Goal: Task Accomplishment & Management: Manage account settings

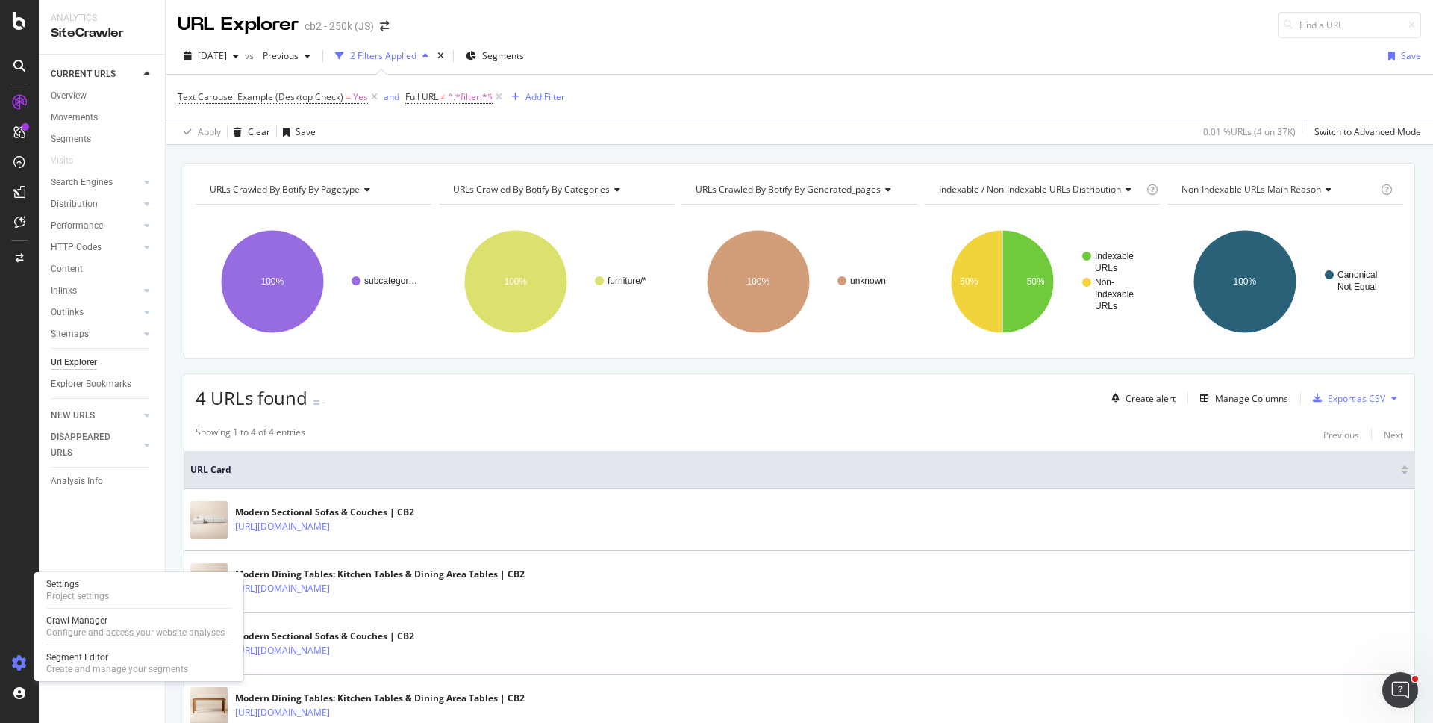
click at [19, 664] on icon at bounding box center [19, 662] width 15 height 15
click at [19, 661] on icon at bounding box center [19, 662] width 15 height 15
click at [78, 590] on div "Project settings" at bounding box center [77, 596] width 63 height 12
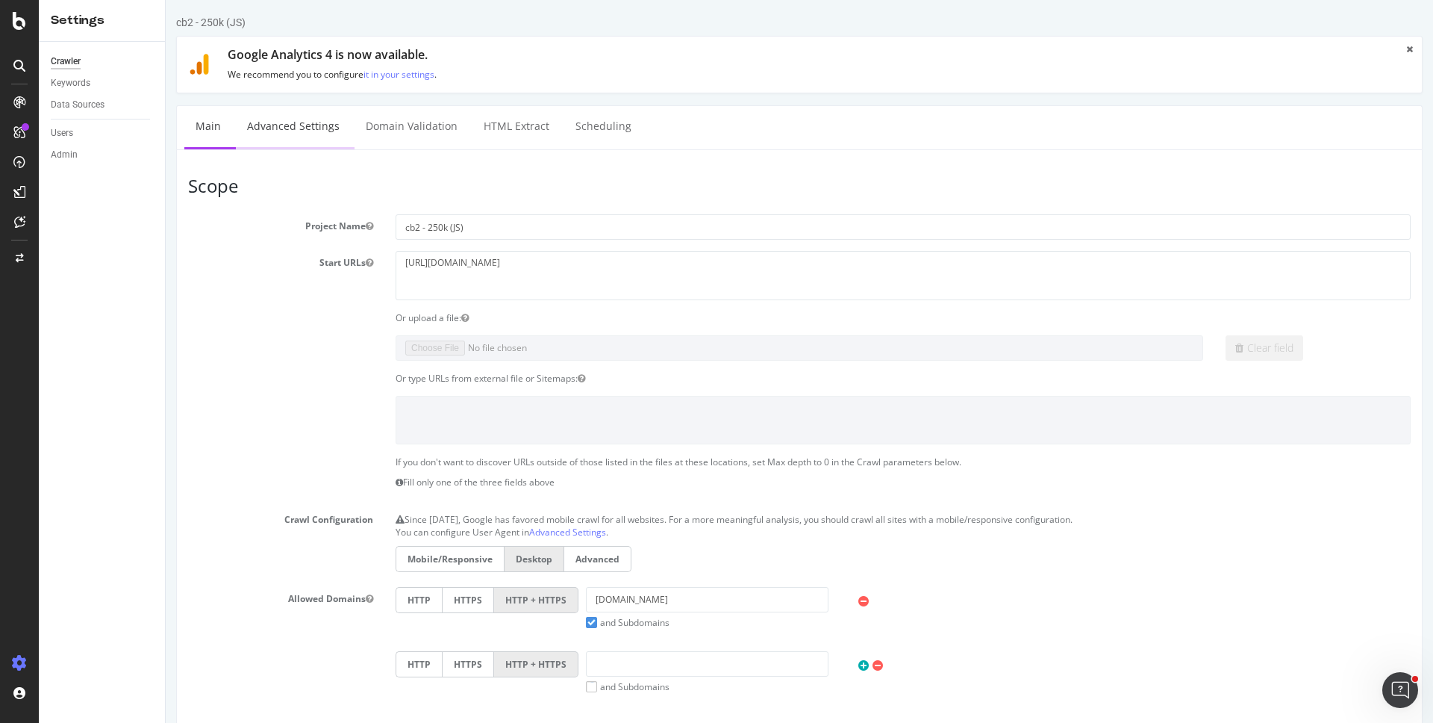
click at [282, 127] on link "Advanced Settings" at bounding box center [293, 126] width 115 height 41
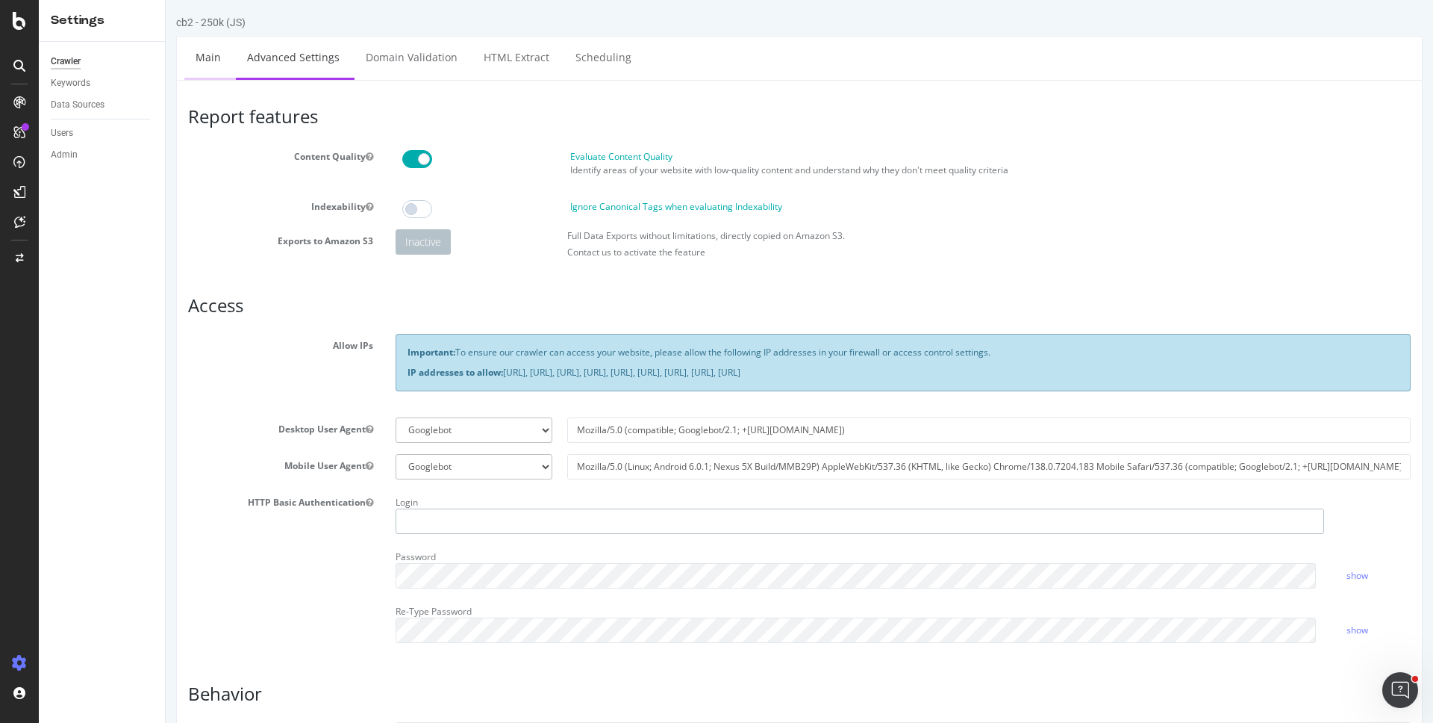
type input "alstonlim"
click at [213, 63] on link "Main" at bounding box center [208, 57] width 48 height 41
click at [61, 635] on div "Configure and access your website analyses" at bounding box center [135, 632] width 178 height 12
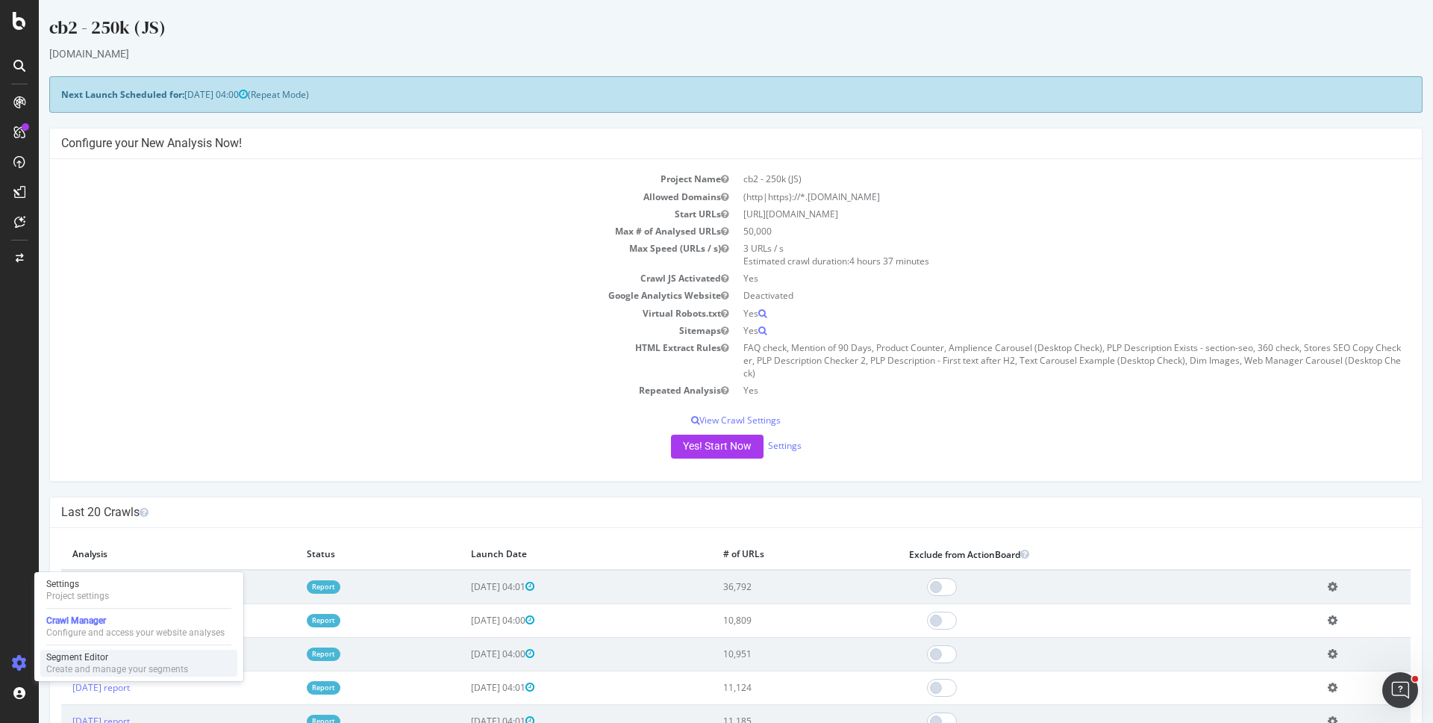
click at [70, 663] on div "Create and manage your segments" at bounding box center [117, 669] width 142 height 12
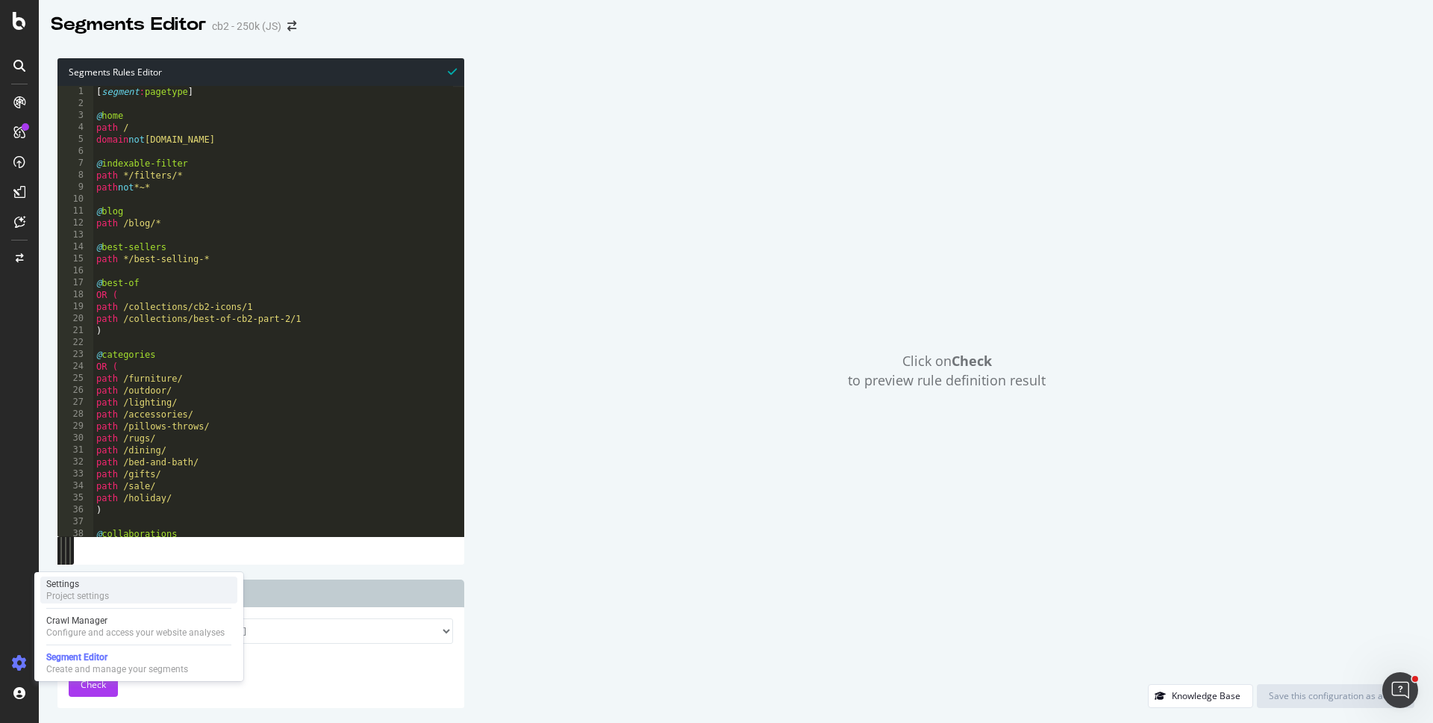
click at [63, 590] on div "Project settings" at bounding box center [77, 596] width 63 height 12
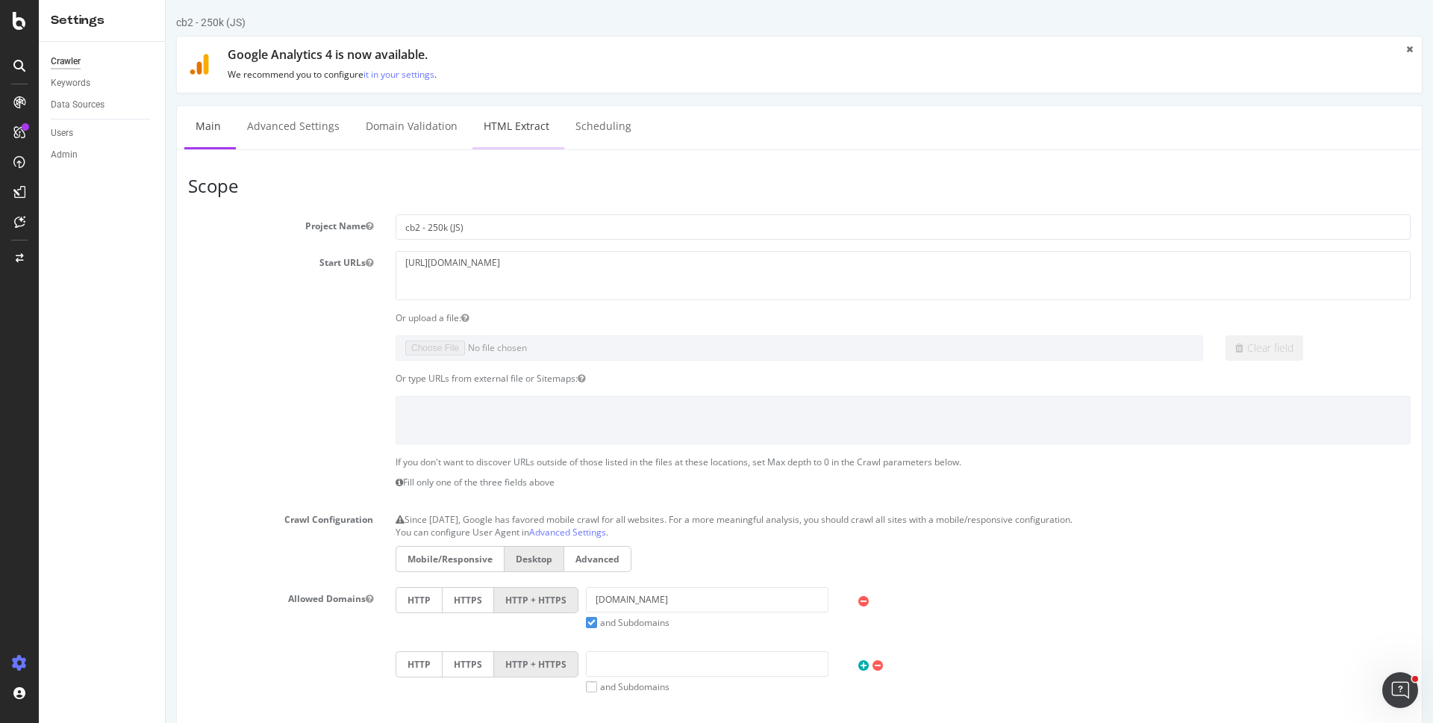
click at [509, 121] on link "HTML Extract" at bounding box center [517, 126] width 88 height 41
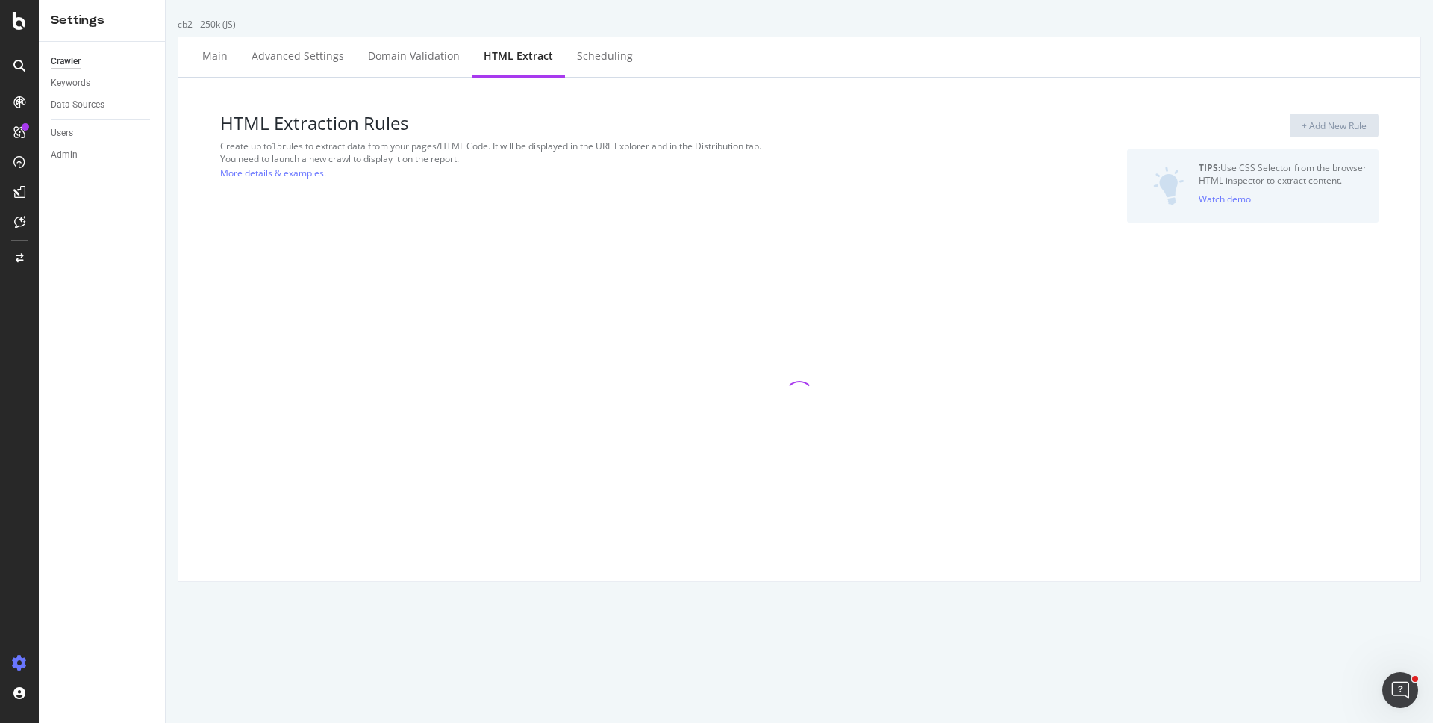
select select "count"
select select "exist"
select select "count"
select select "exist"
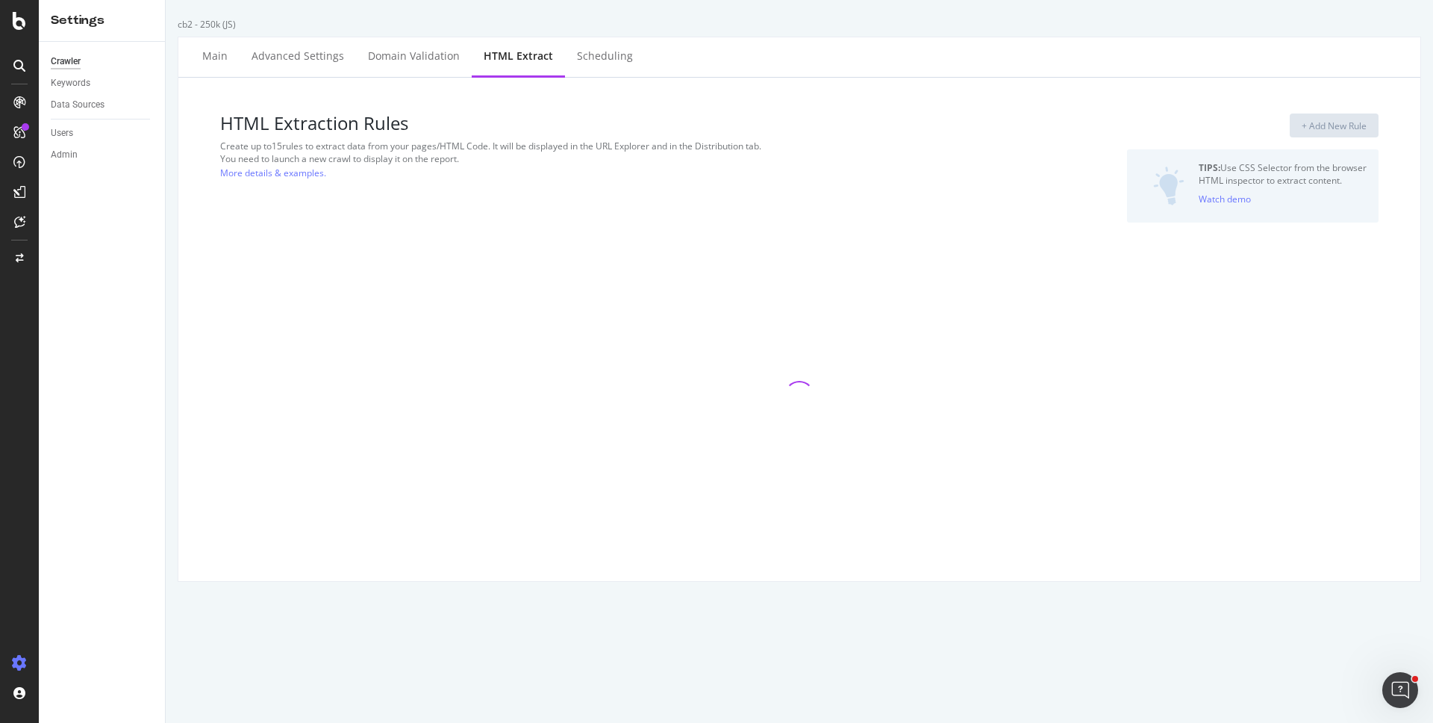
select select "count"
select select "exist"
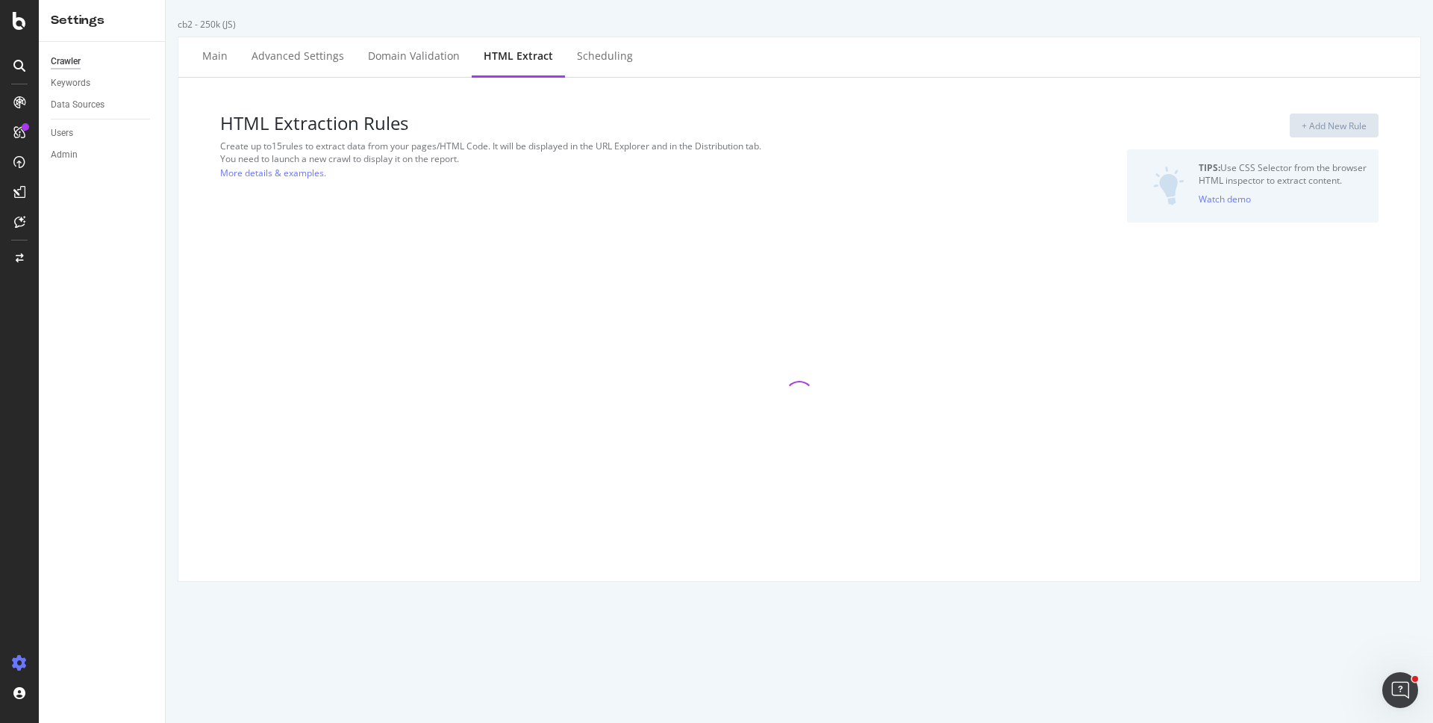
select select "exist"
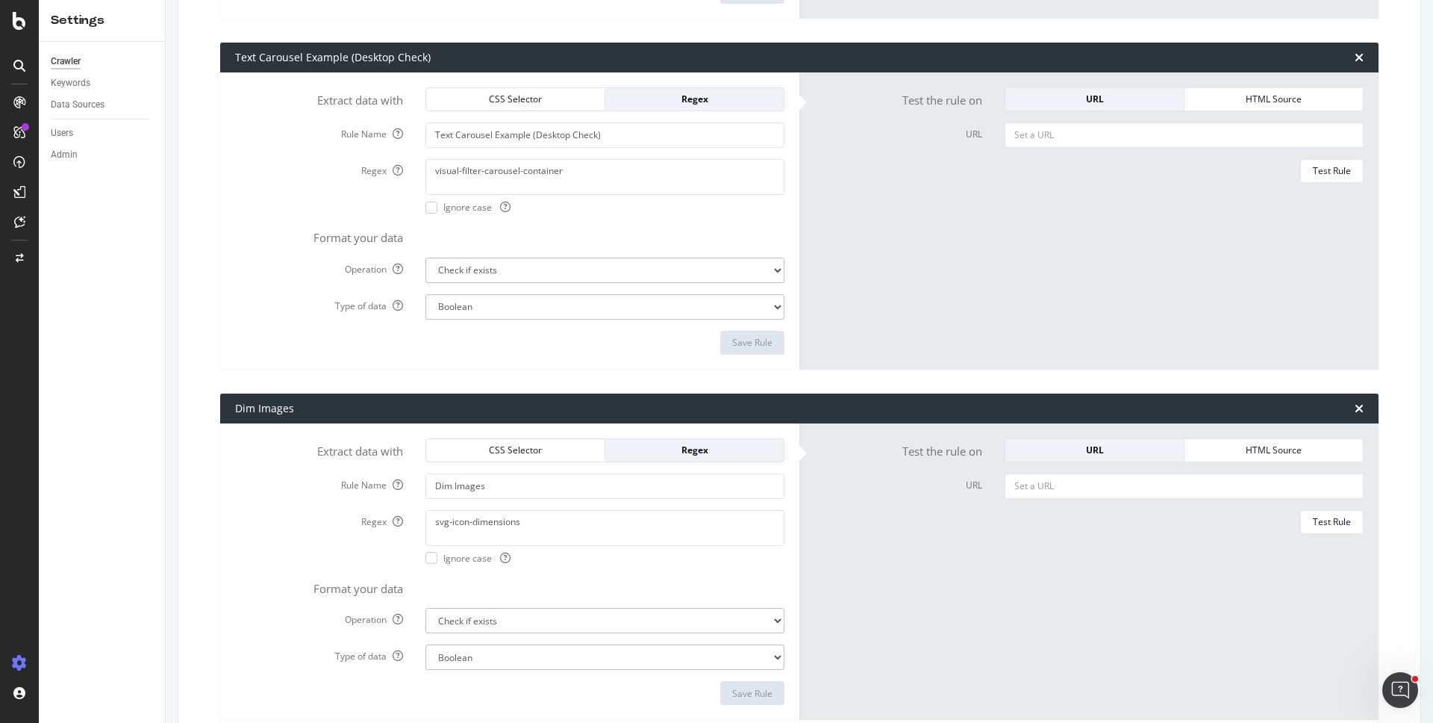
scroll to position [3370, 0]
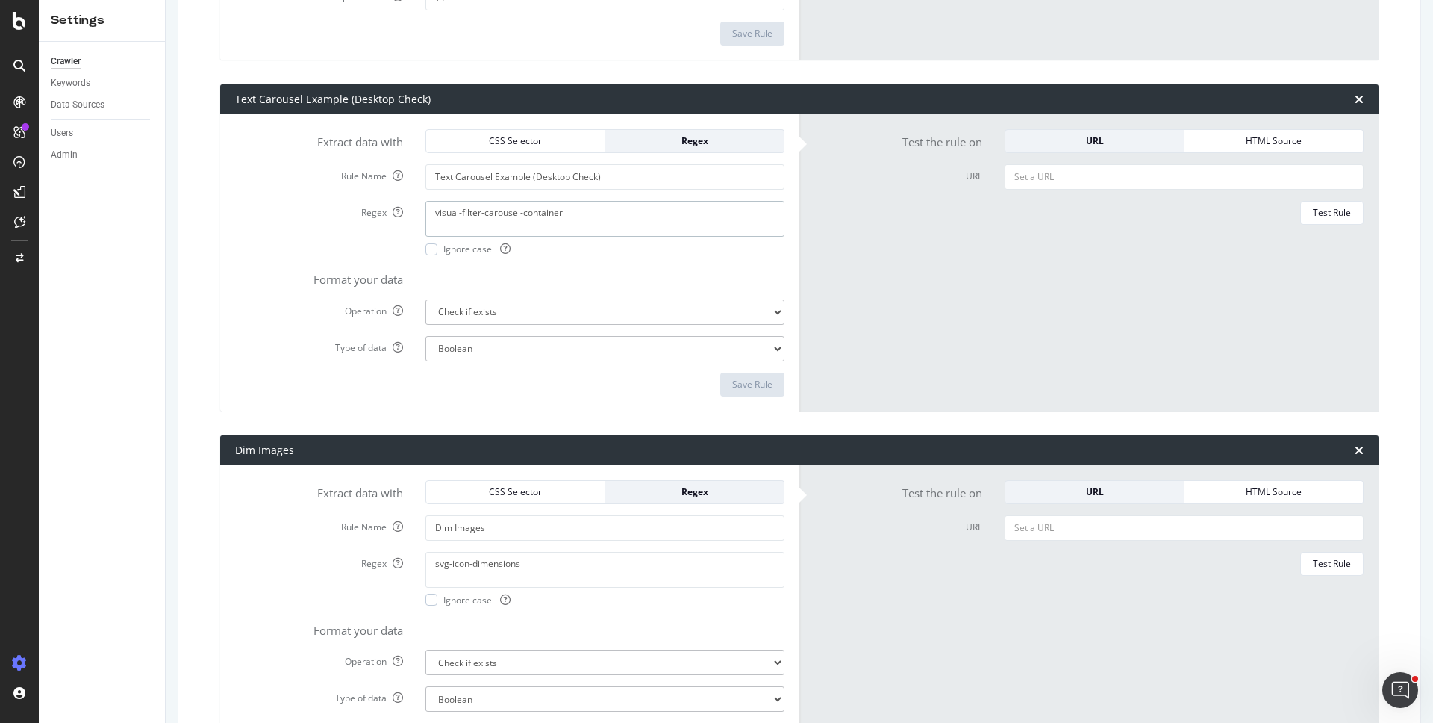
drag, startPoint x: 582, startPoint y: 216, endPoint x: 402, endPoint y: 203, distance: 179.6
click at [402, 203] on div "Regex visual-filter-carousel-container Ignore case" at bounding box center [510, 228] width 572 height 54
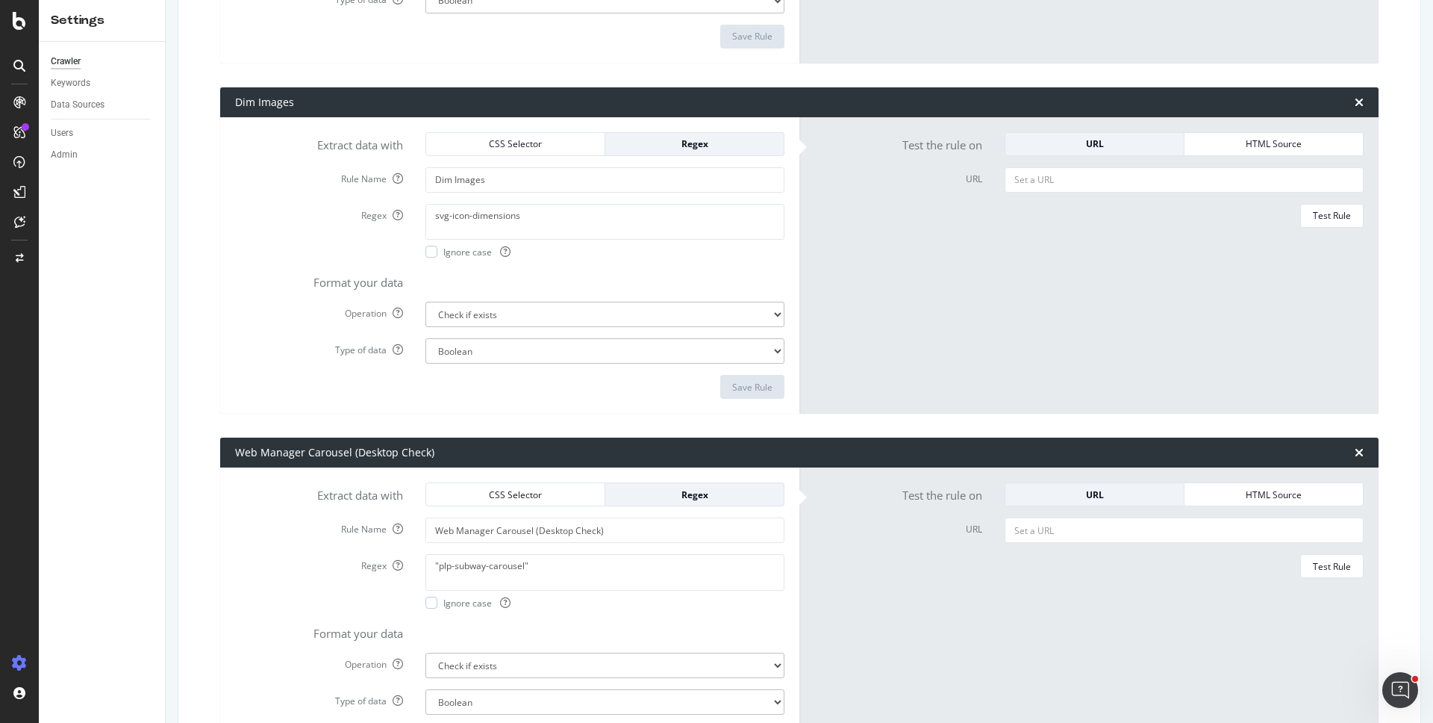
scroll to position [3862, 0]
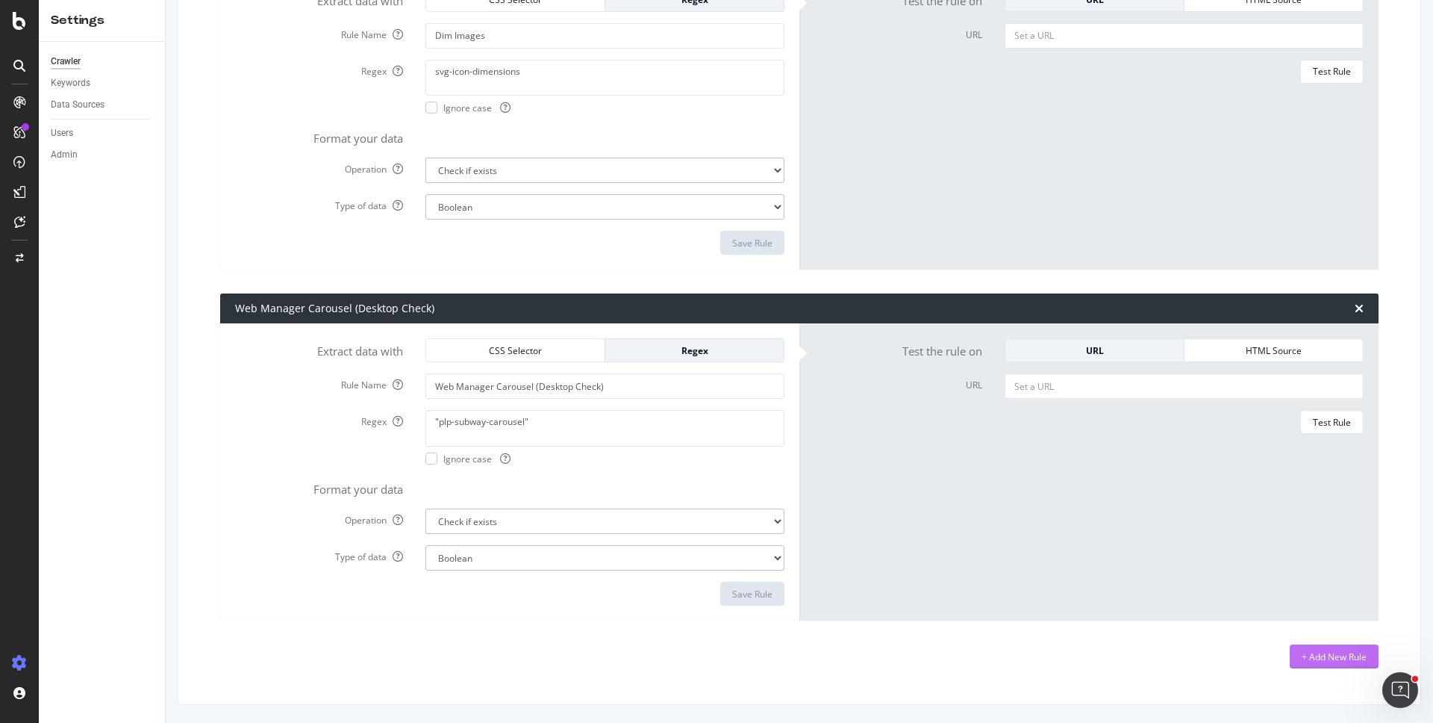
click at [1317, 664] on div "+ Add New Rule" at bounding box center [1334, 656] width 65 height 22
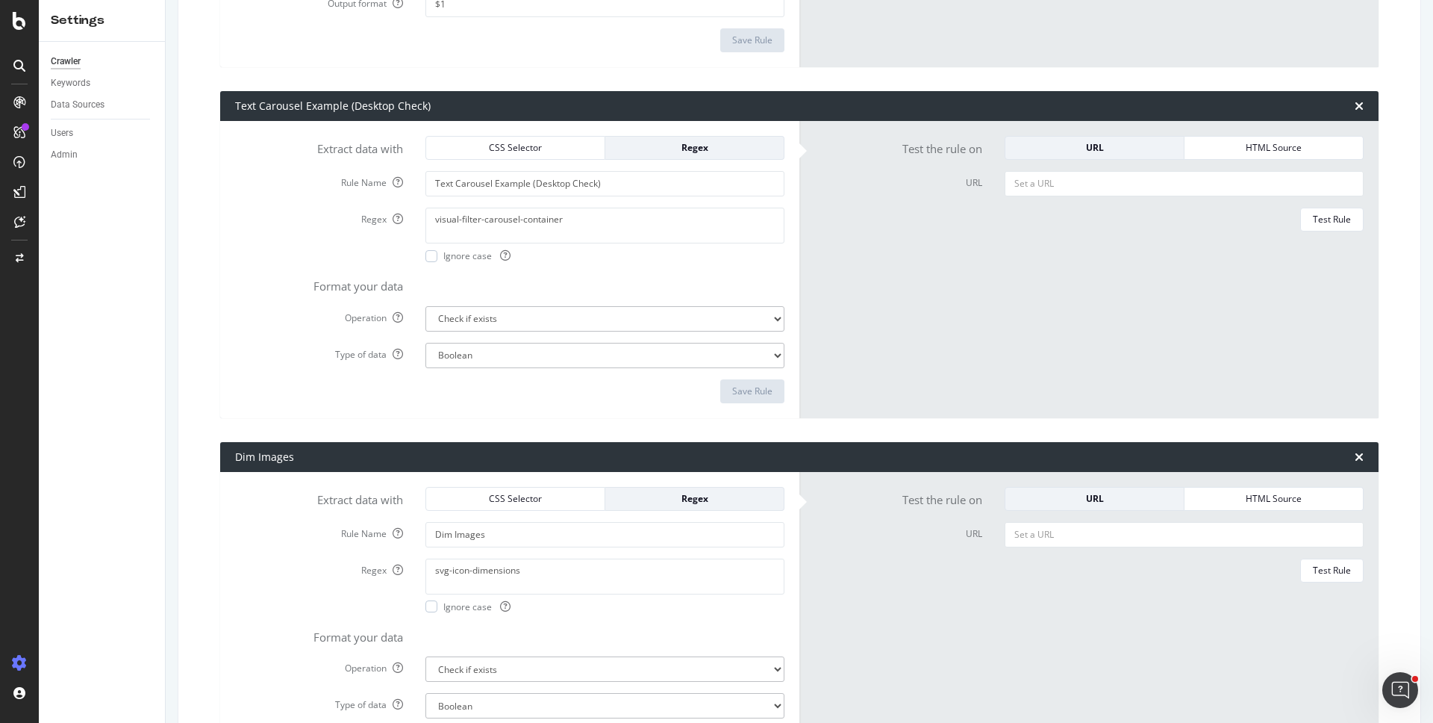
scroll to position [3303, 0]
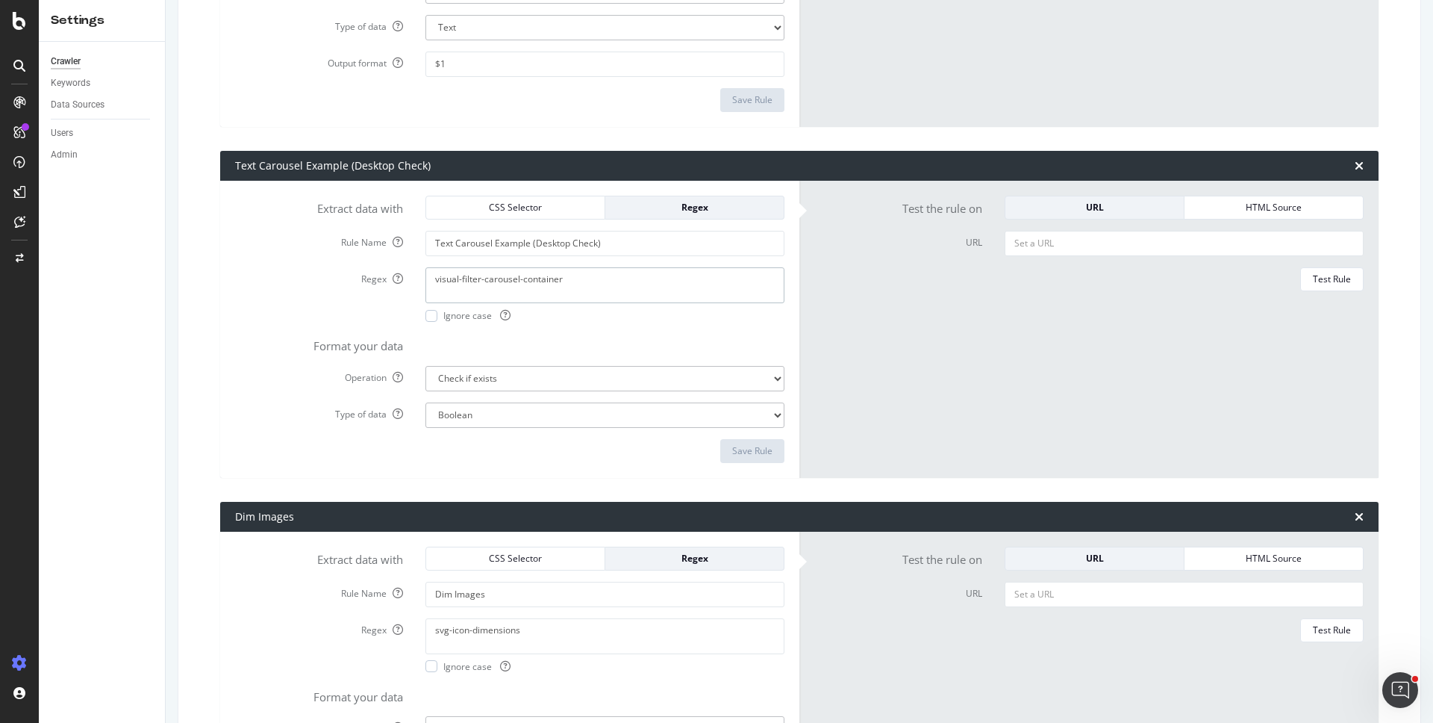
drag, startPoint x: 567, startPoint y: 276, endPoint x: 426, endPoint y: 266, distance: 141.5
click at [426, 267] on div "visual-filter-carousel-container Ignore case" at bounding box center [604, 294] width 381 height 54
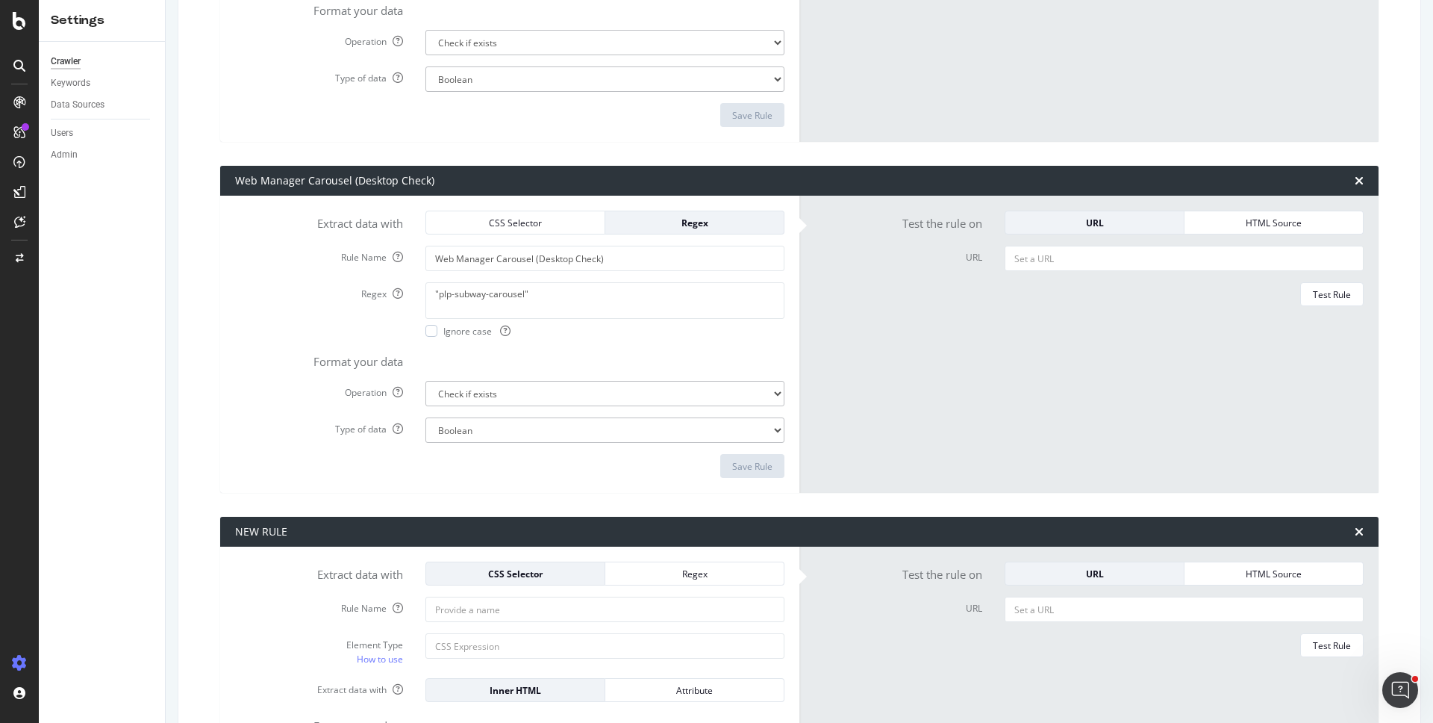
scroll to position [3927, 0]
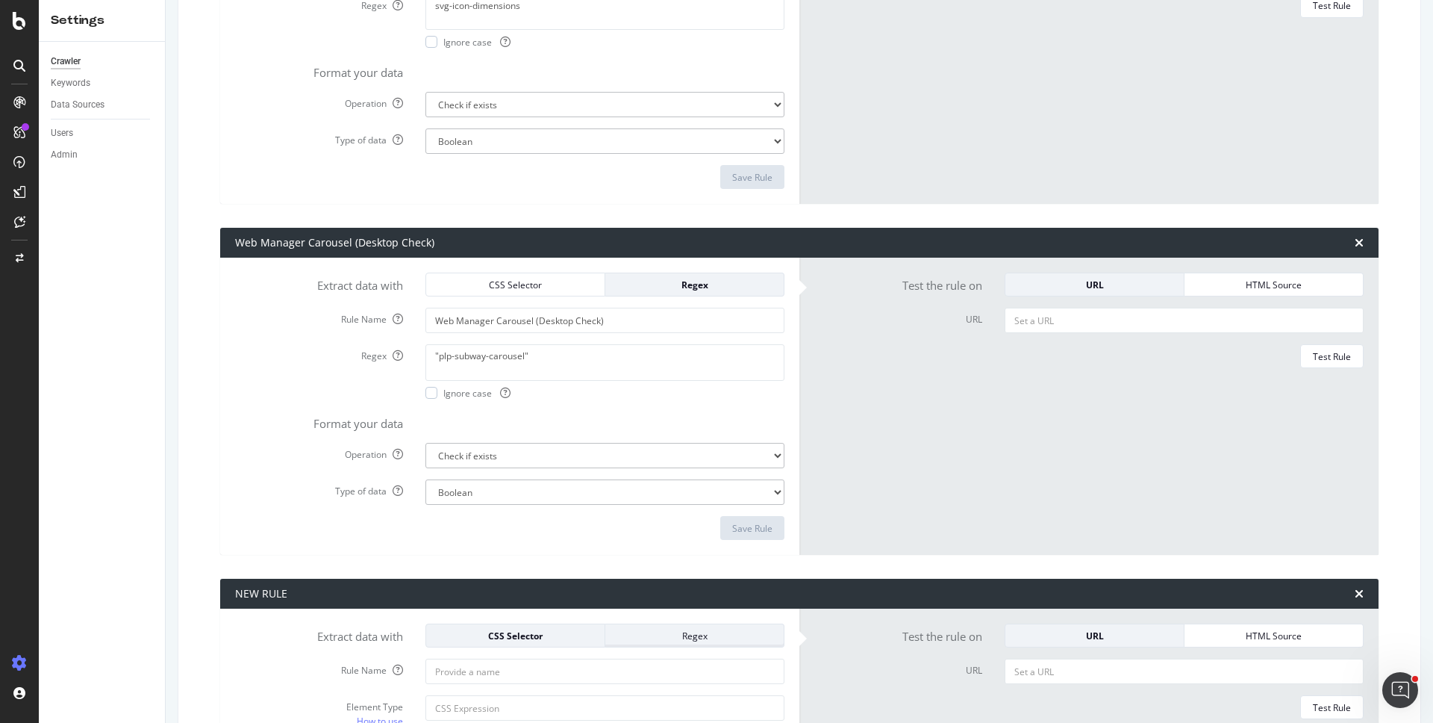
click at [651, 632] on div "Regex" at bounding box center [694, 635] width 155 height 13
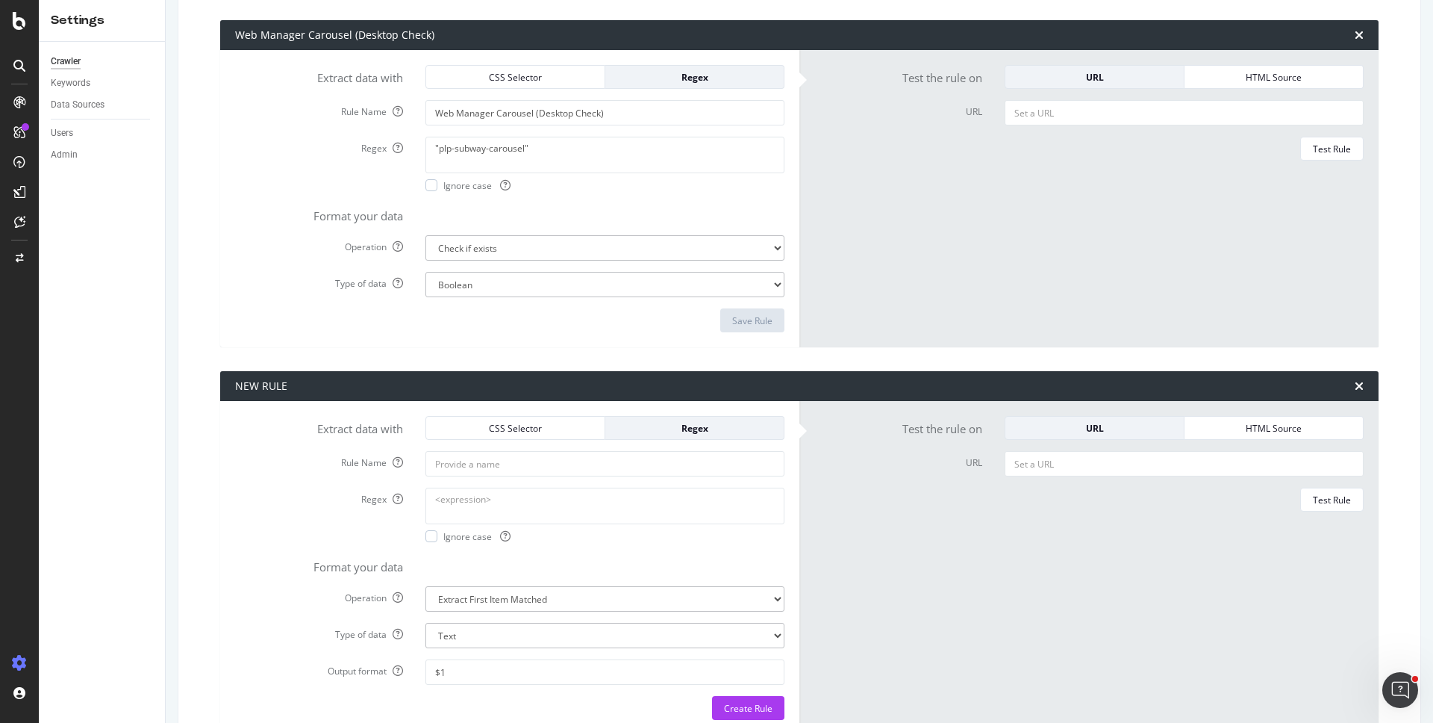
scroll to position [4204, 0]
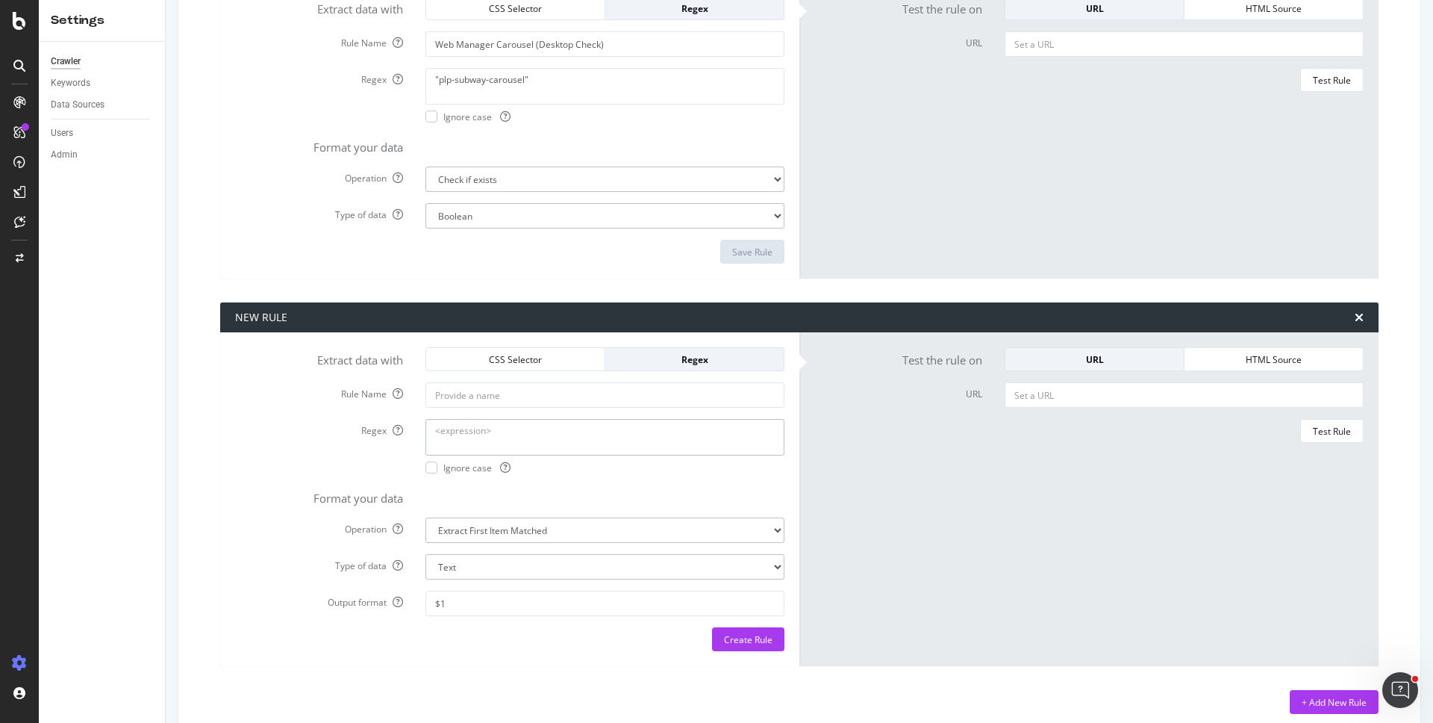
paste textarea "visualPLP_Filter_container"
type textarea "visualPLP_Filter_container"
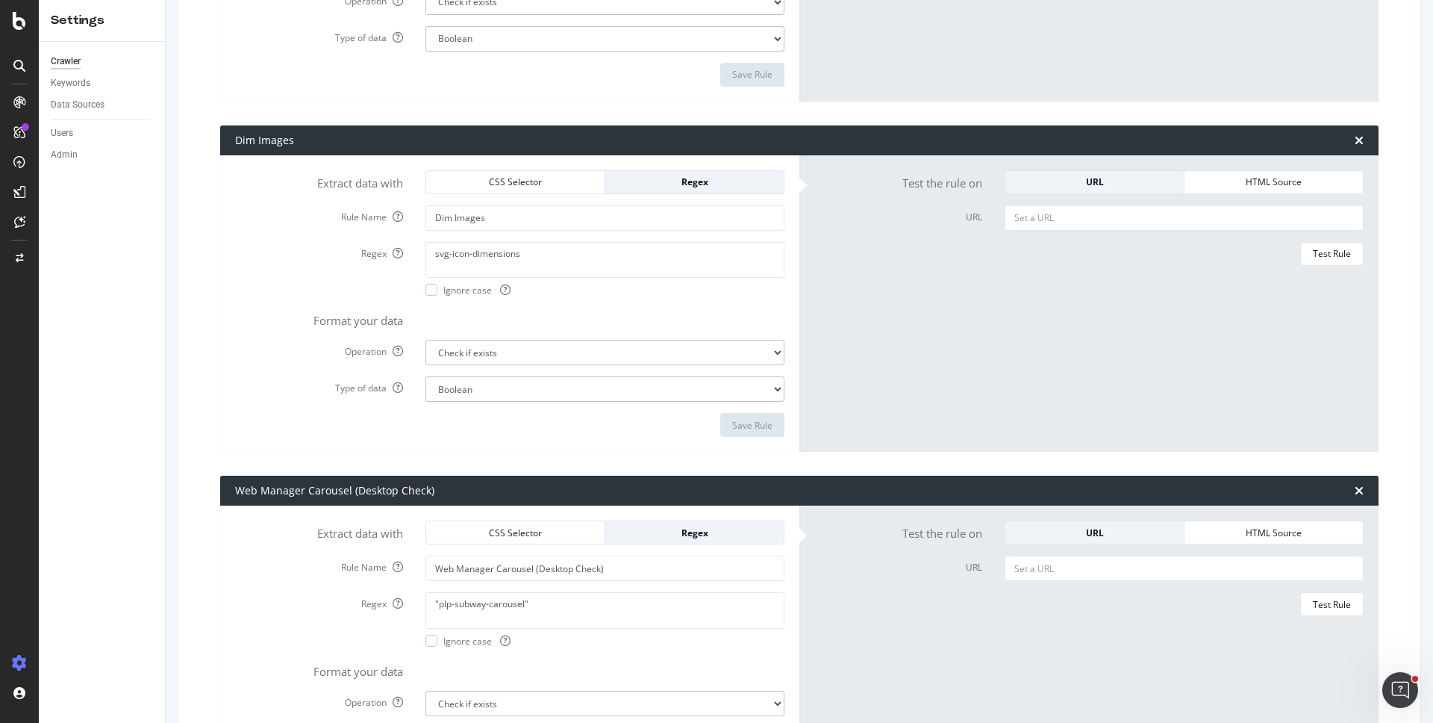
scroll to position [3371, 0]
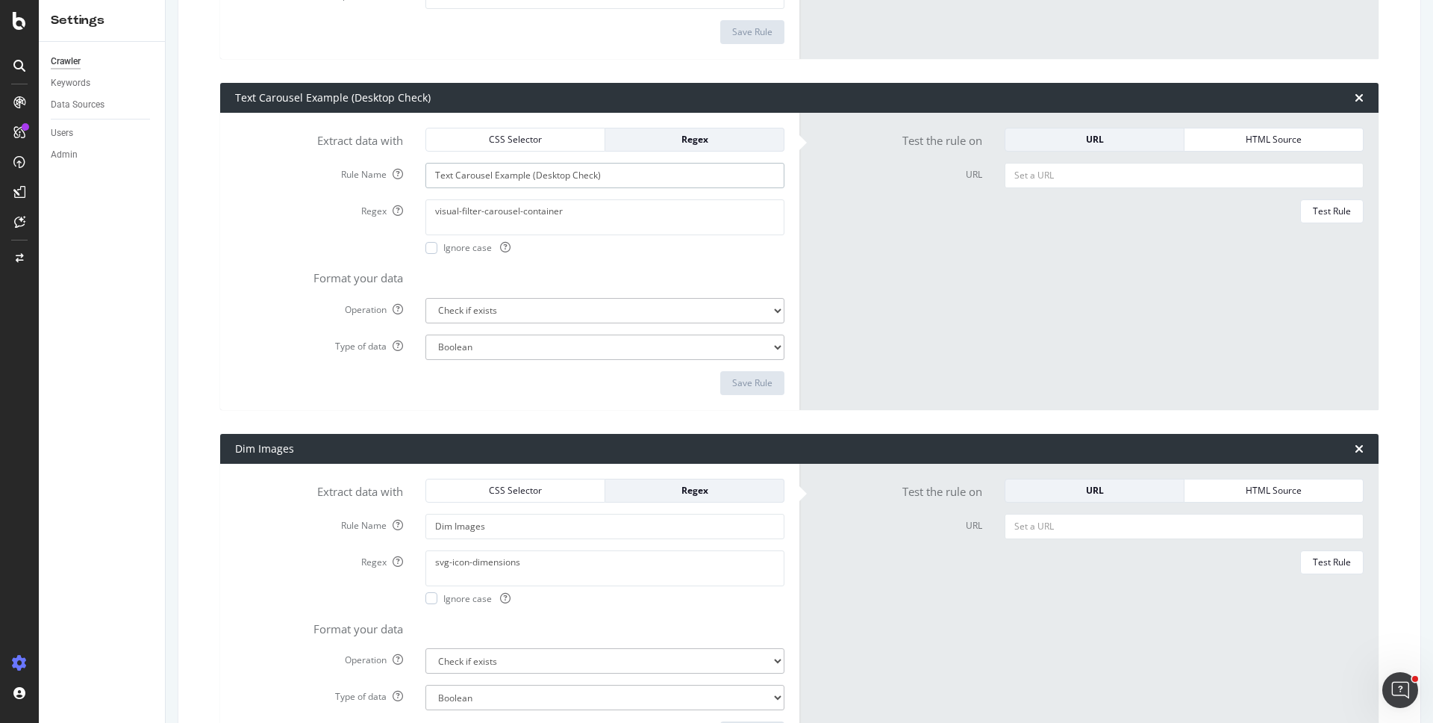
drag, startPoint x: 585, startPoint y: 177, endPoint x: 408, endPoint y: 169, distance: 176.3
click at [408, 169] on div "Rule Name Text Carousel Example (Desktop Check)" at bounding box center [510, 175] width 572 height 25
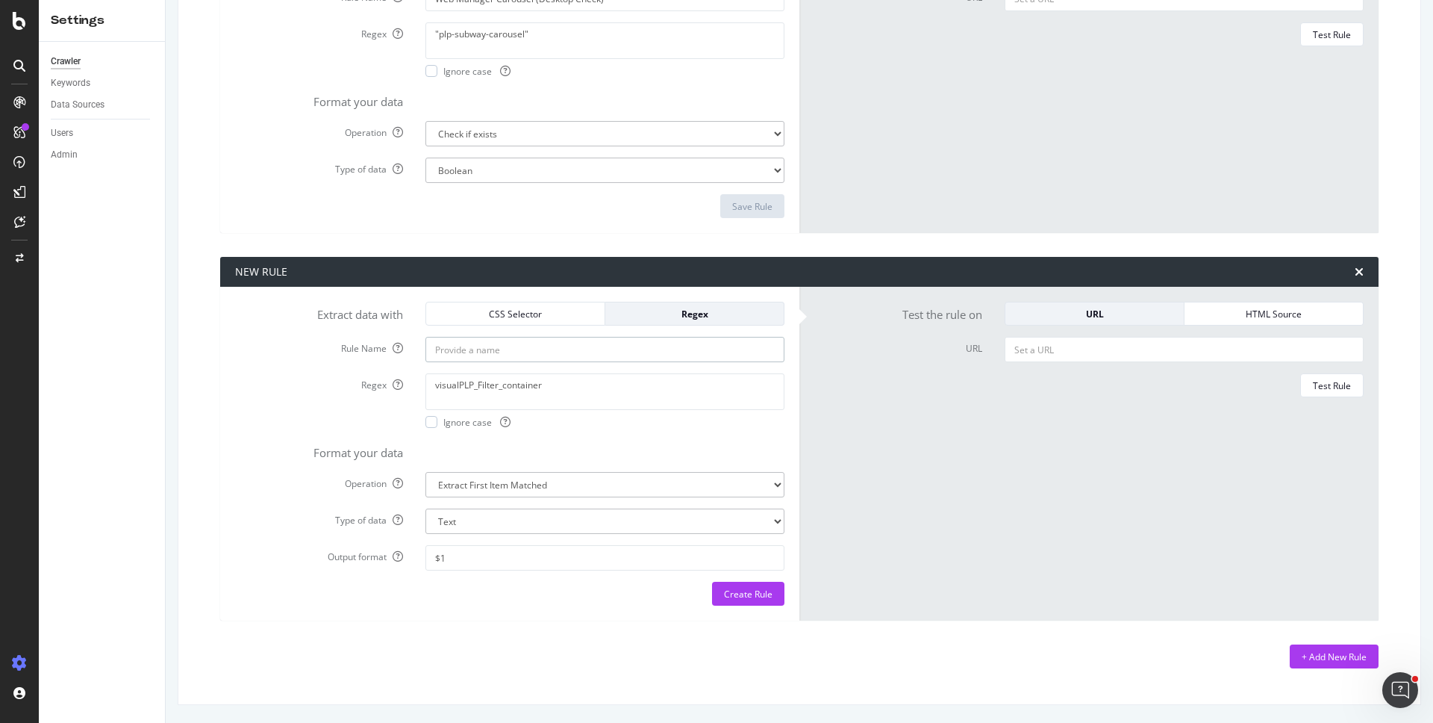
paste input "Text Carousel Example (Desktop Check)"
type input "Old Text Carousel Example (Desktop Check)"
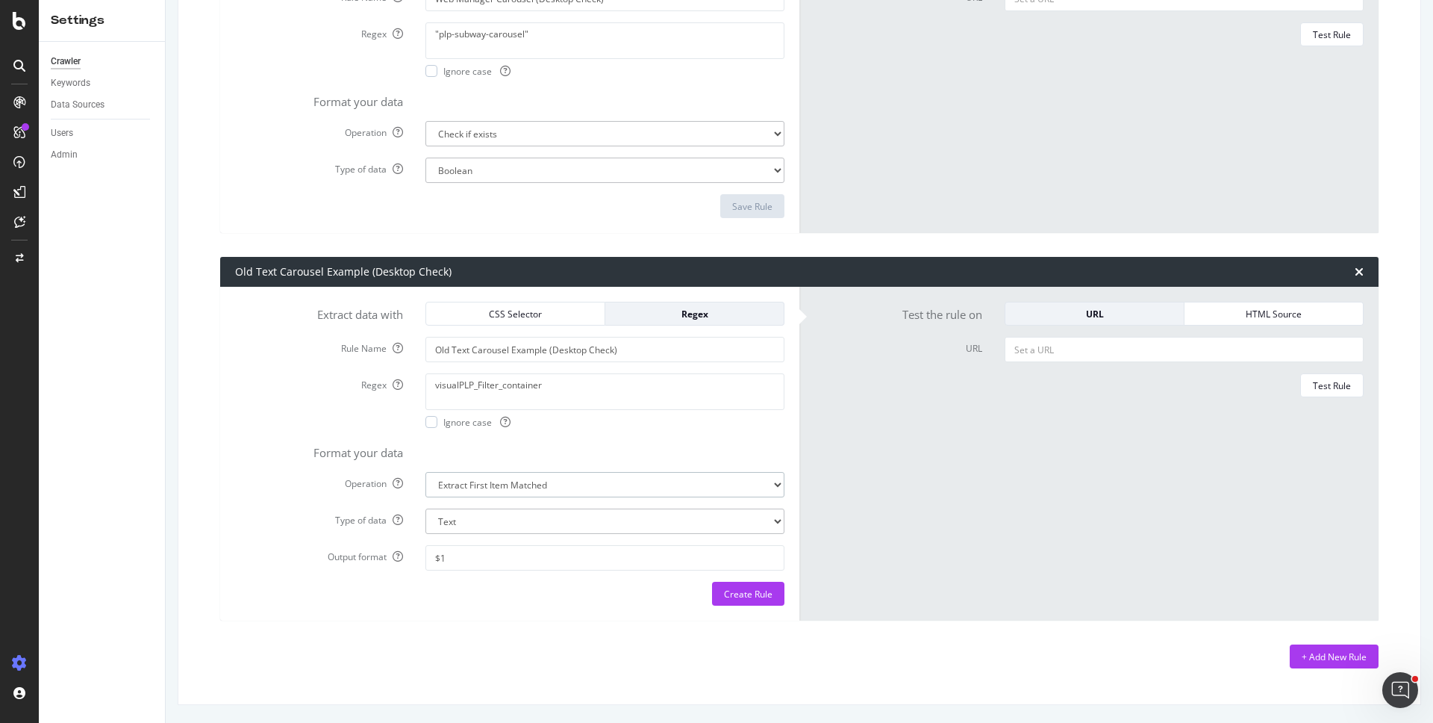
select select "exist"
select select "b"
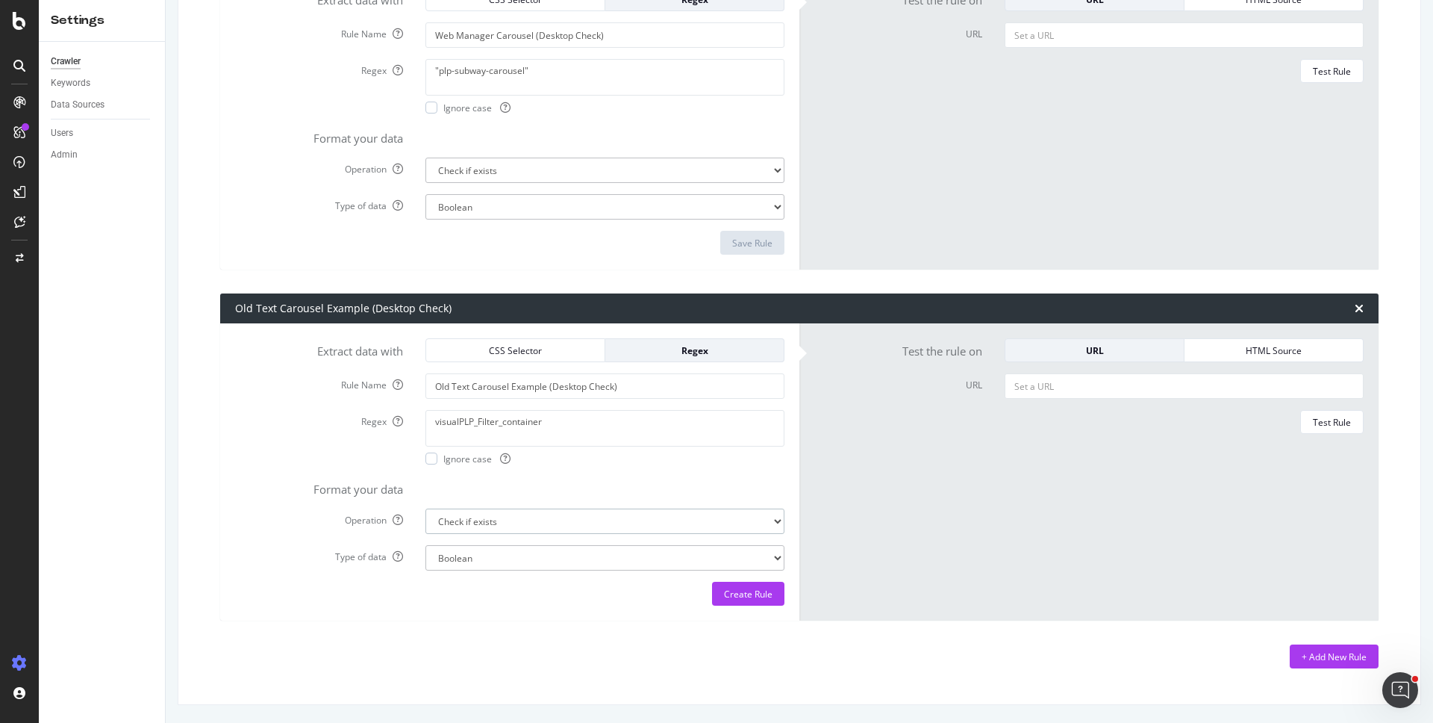
scroll to position [4213, 0]
click at [732, 590] on div "Create Rule" at bounding box center [748, 594] width 49 height 13
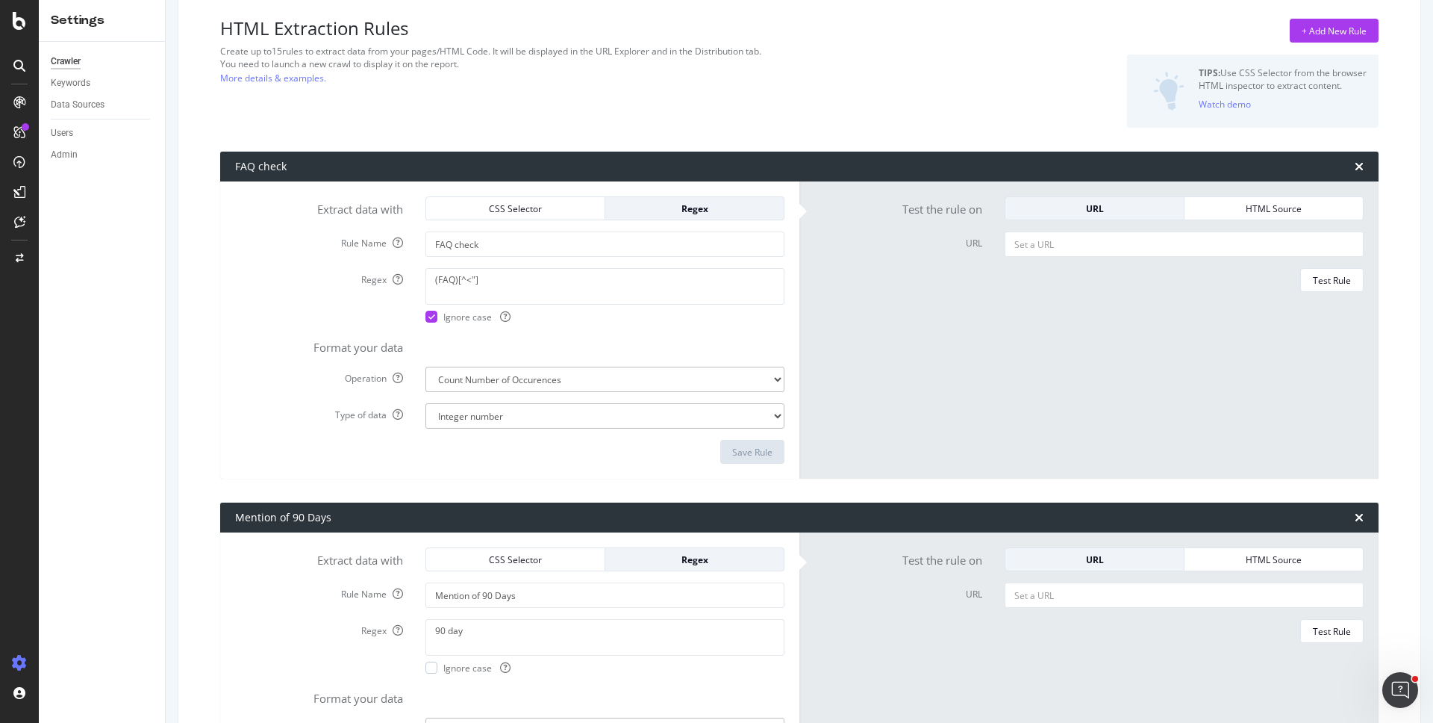
scroll to position [0, 0]
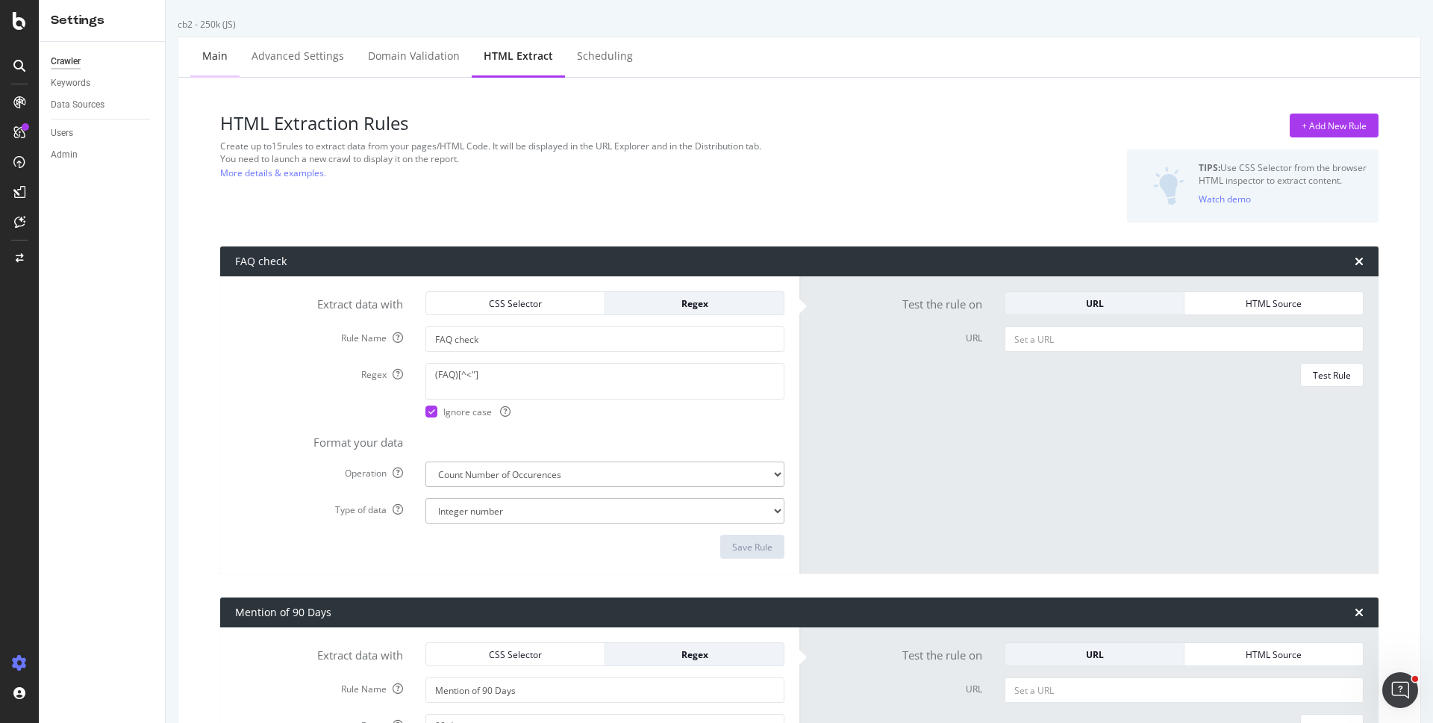
click at [217, 60] on div "Main" at bounding box center [214, 56] width 25 height 15
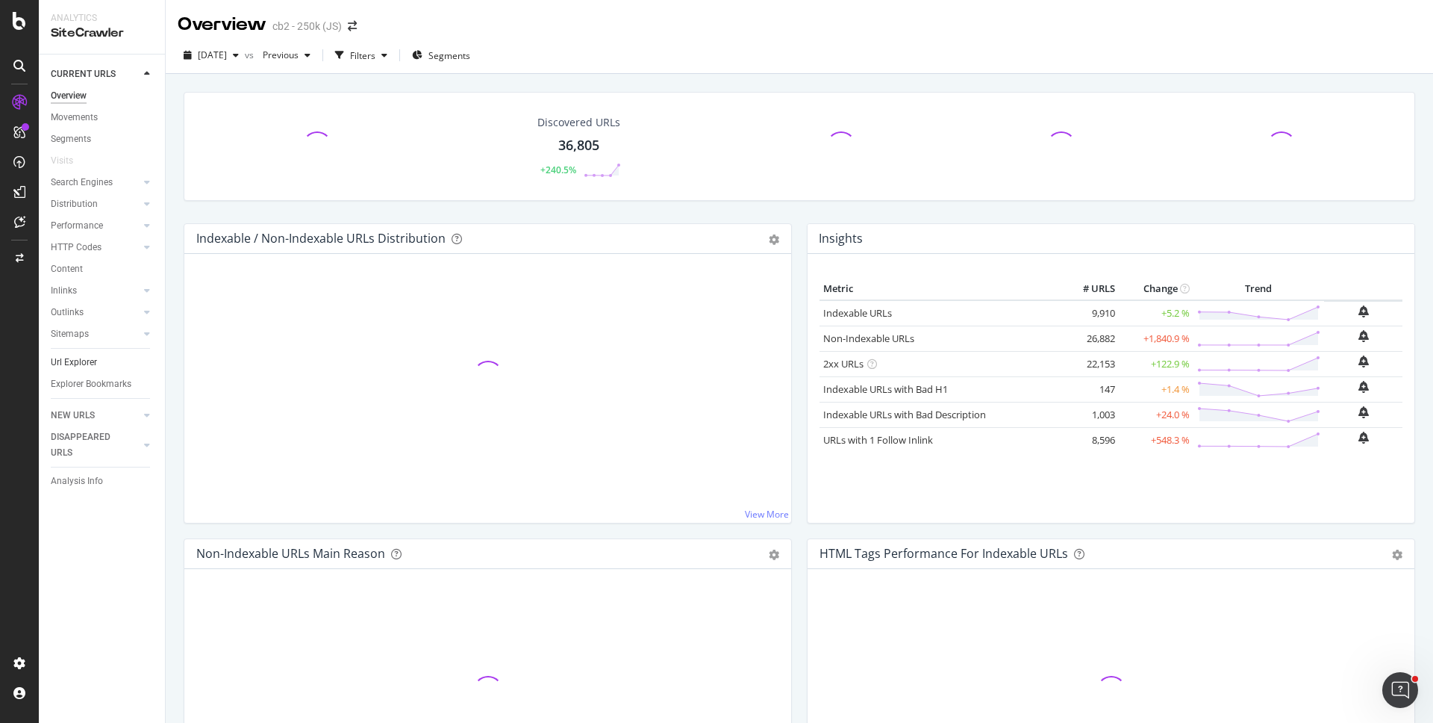
click at [98, 361] on link "Url Explorer" at bounding box center [103, 363] width 104 height 16
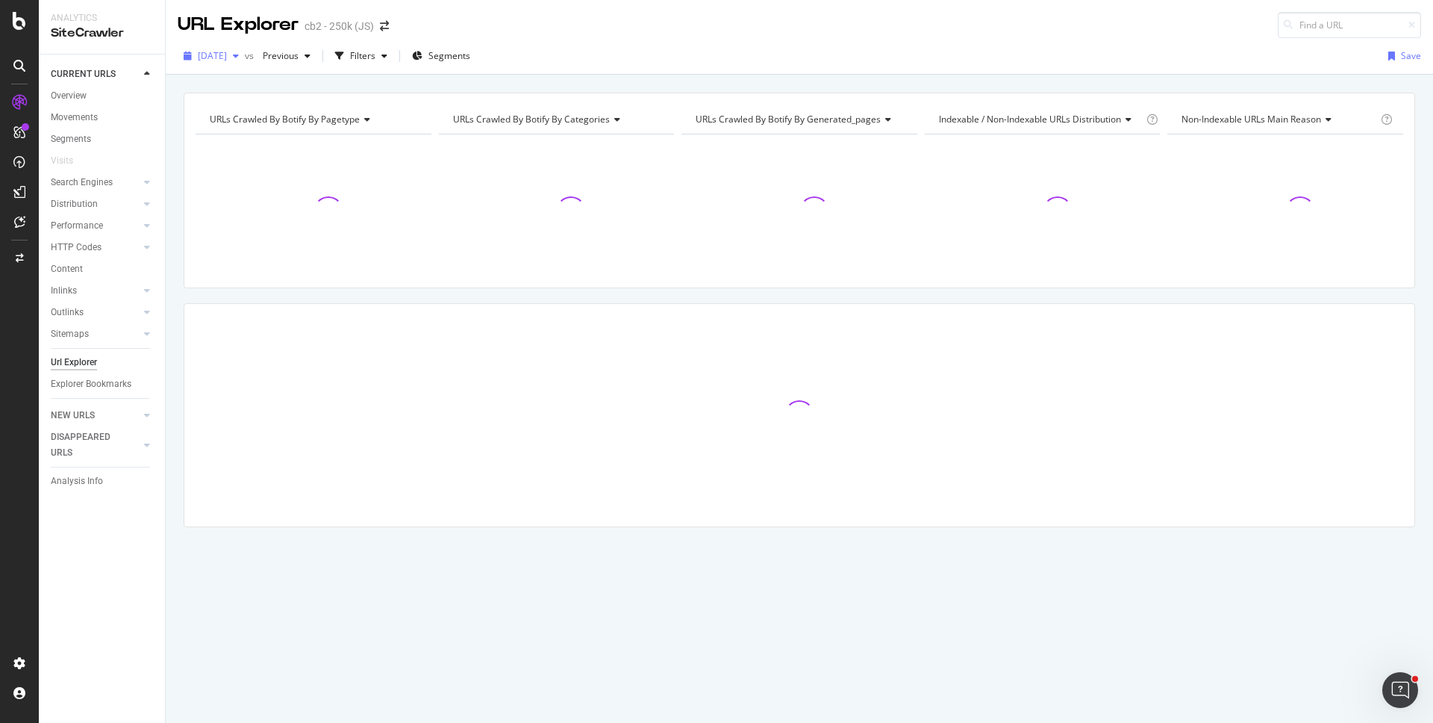
click at [221, 50] on span "[DATE]" at bounding box center [212, 55] width 29 height 13
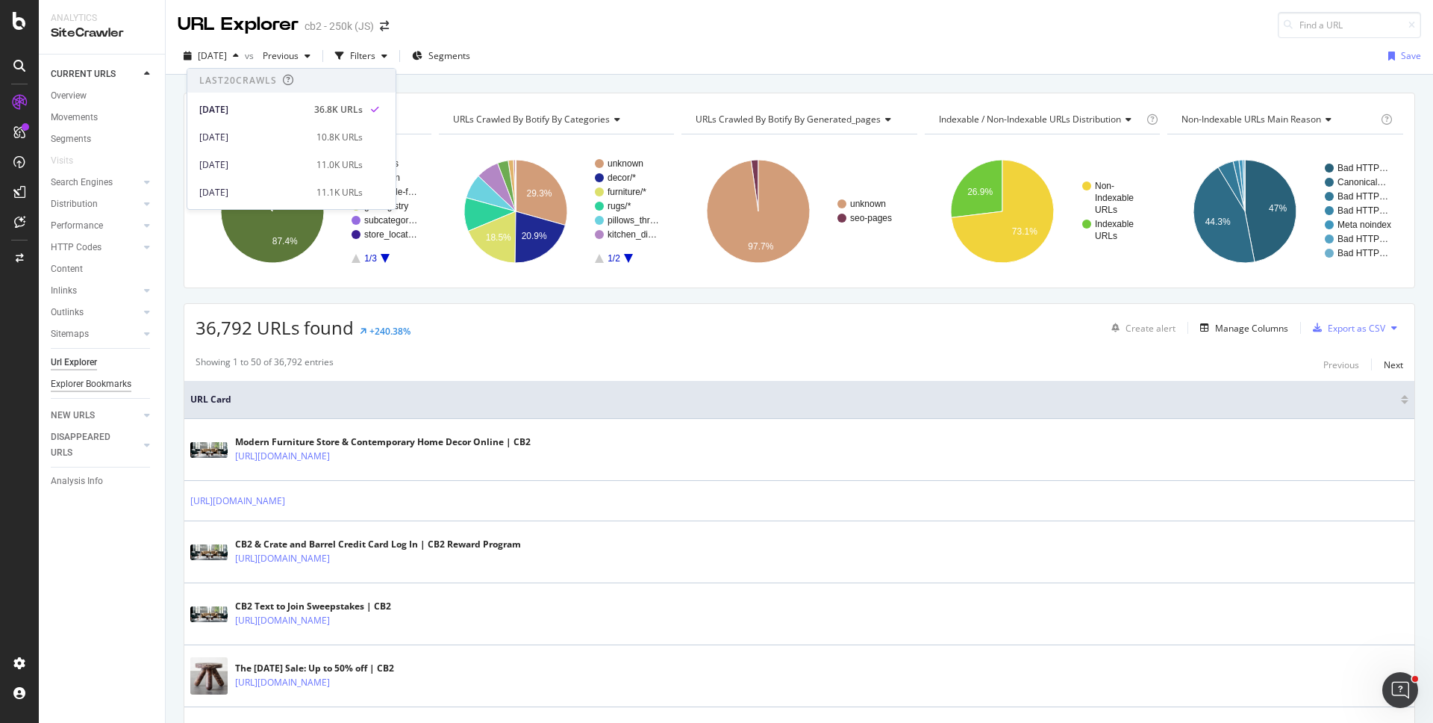
click at [78, 389] on div "Explorer Bookmarks" at bounding box center [91, 384] width 81 height 16
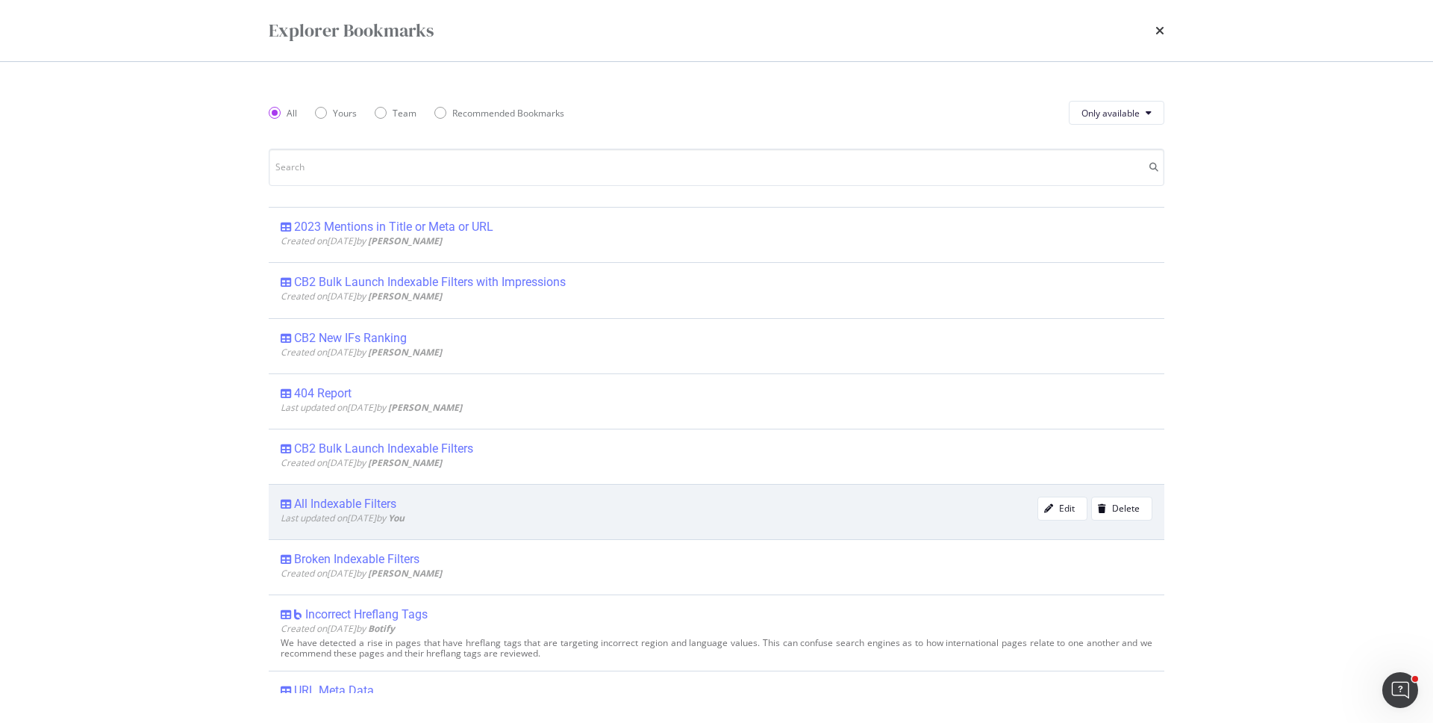
click at [395, 512] on span "Last updated on 2023 Jun 22nd by You" at bounding box center [343, 517] width 124 height 13
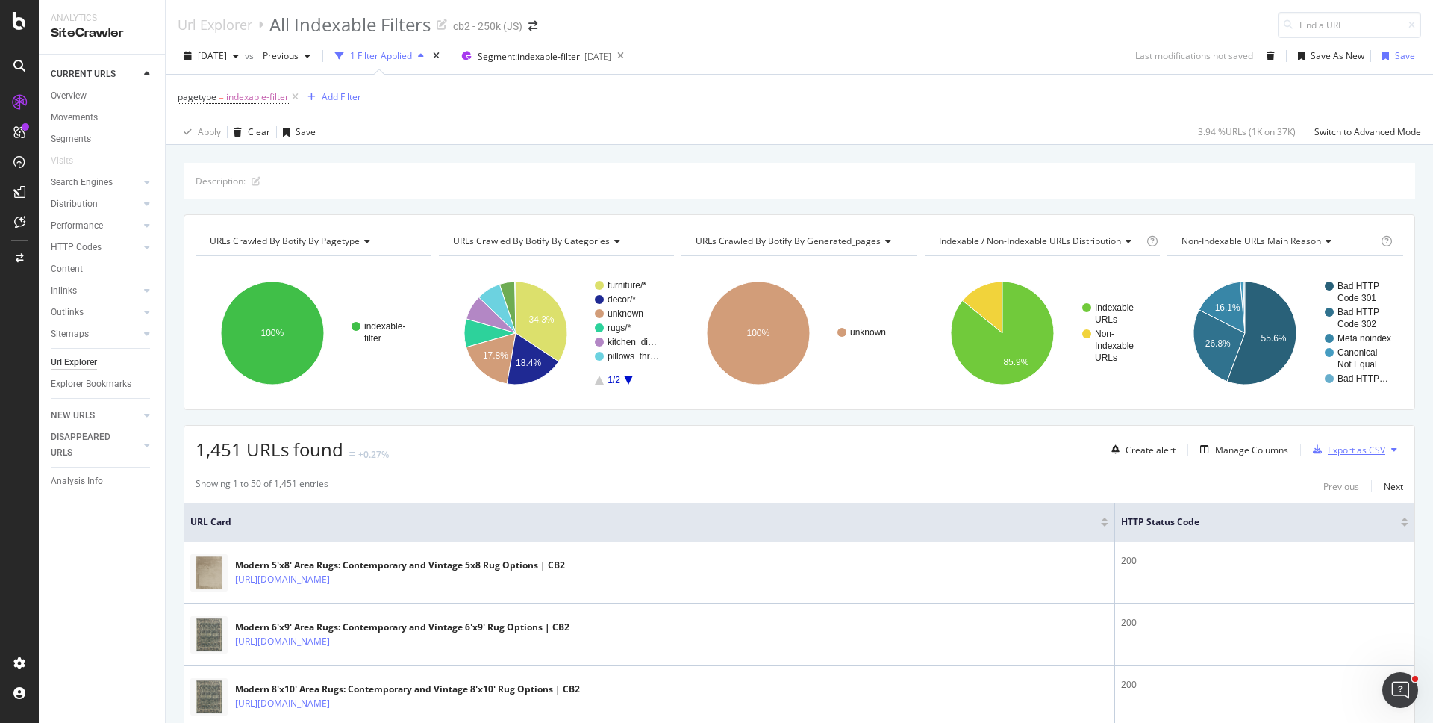
click at [1353, 455] on div "Export as CSV" at bounding box center [1346, 449] width 78 height 22
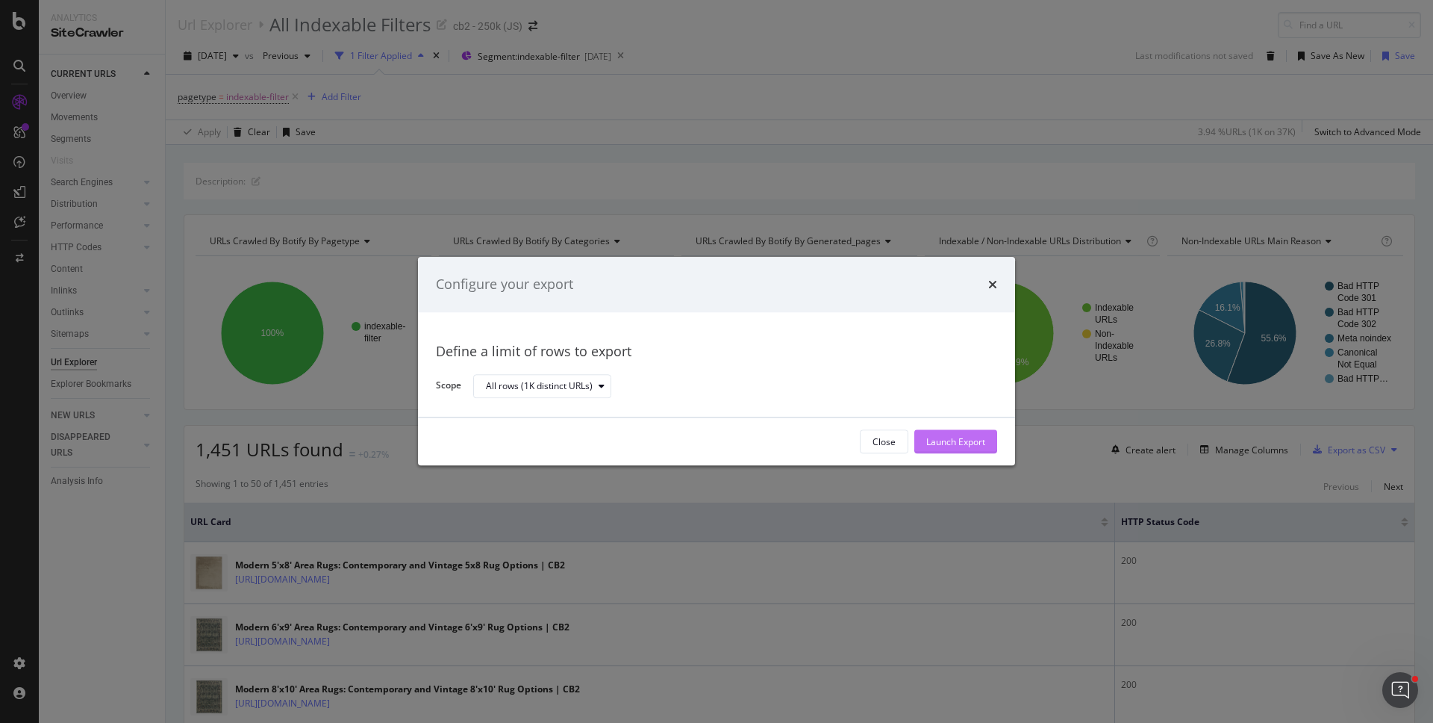
click at [956, 443] on div "Launch Export" at bounding box center [955, 441] width 59 height 13
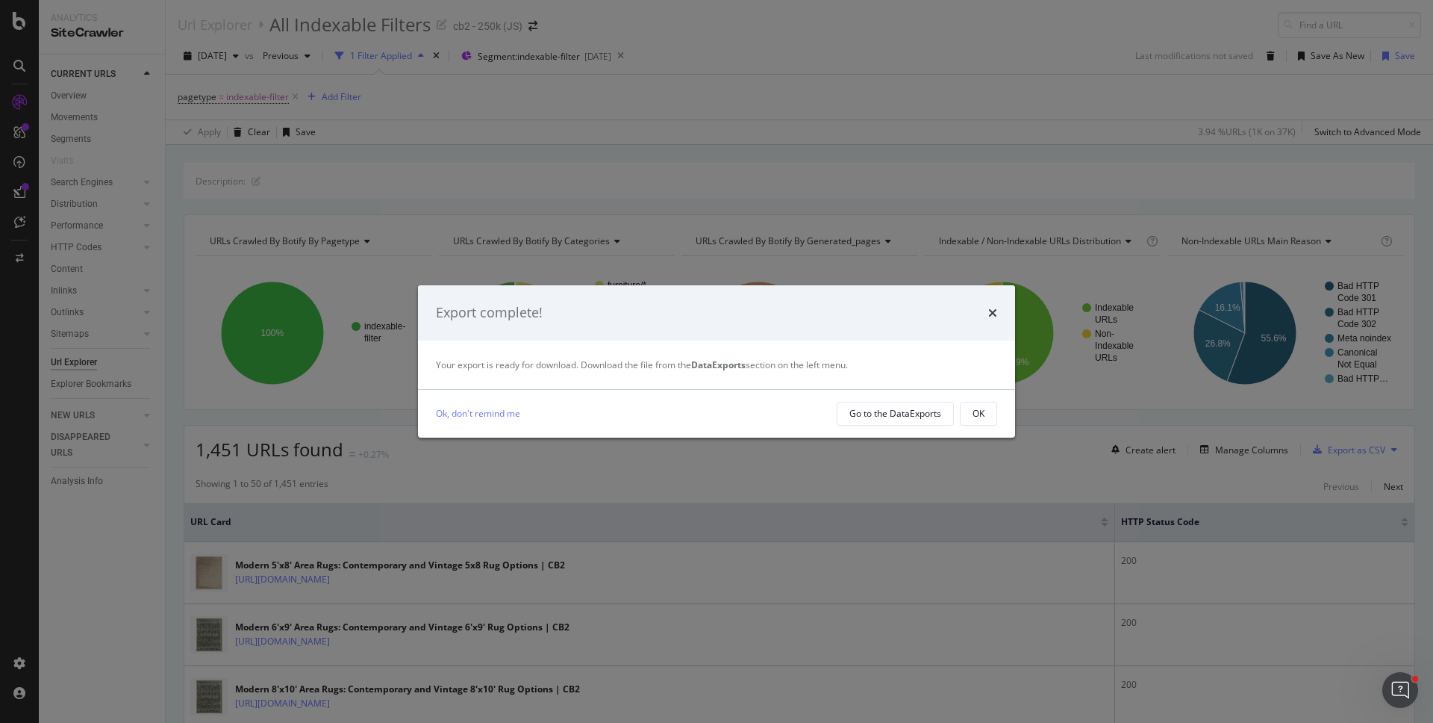
click at [871, 400] on div "Ok, don't remind me Go to the DataExports OK" at bounding box center [716, 414] width 597 height 48
click at [869, 414] on div "Go to the DataExports" at bounding box center [896, 413] width 92 height 13
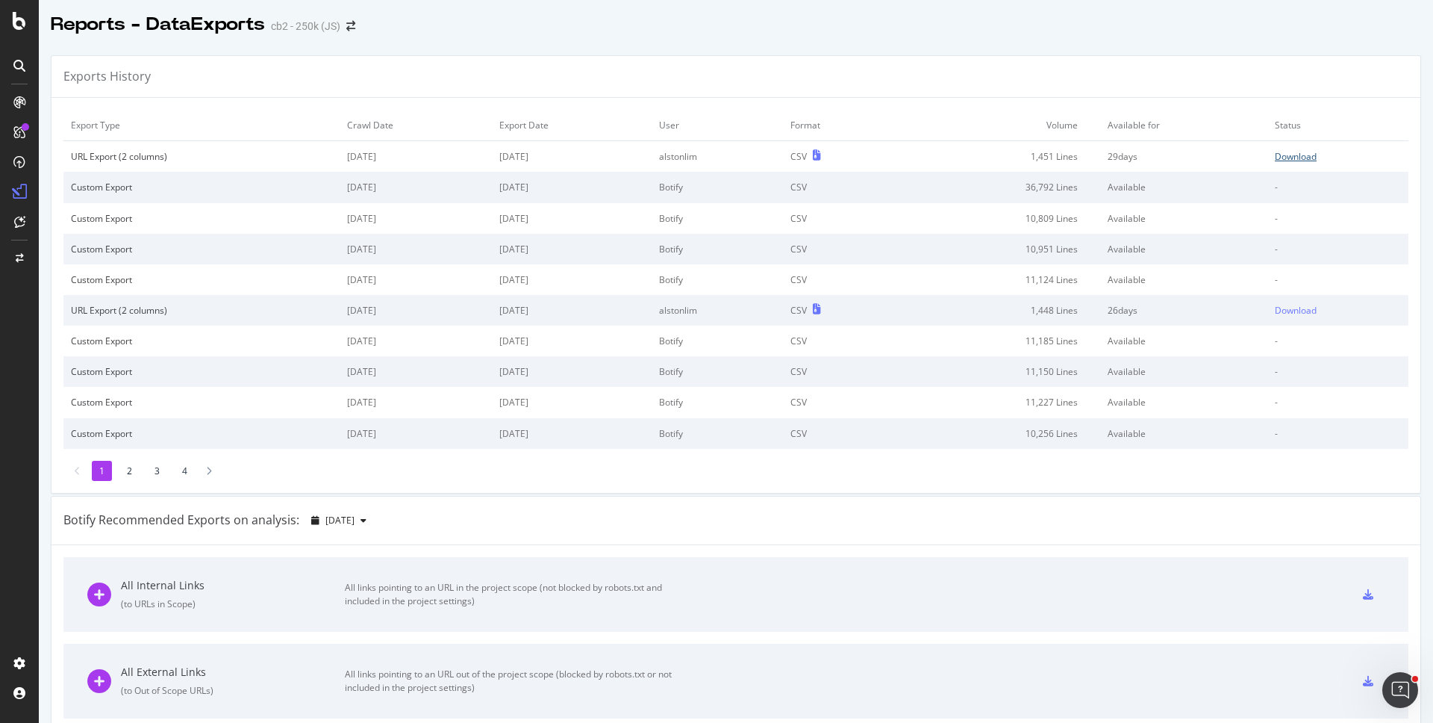
click at [1286, 156] on div "Download" at bounding box center [1296, 156] width 42 height 13
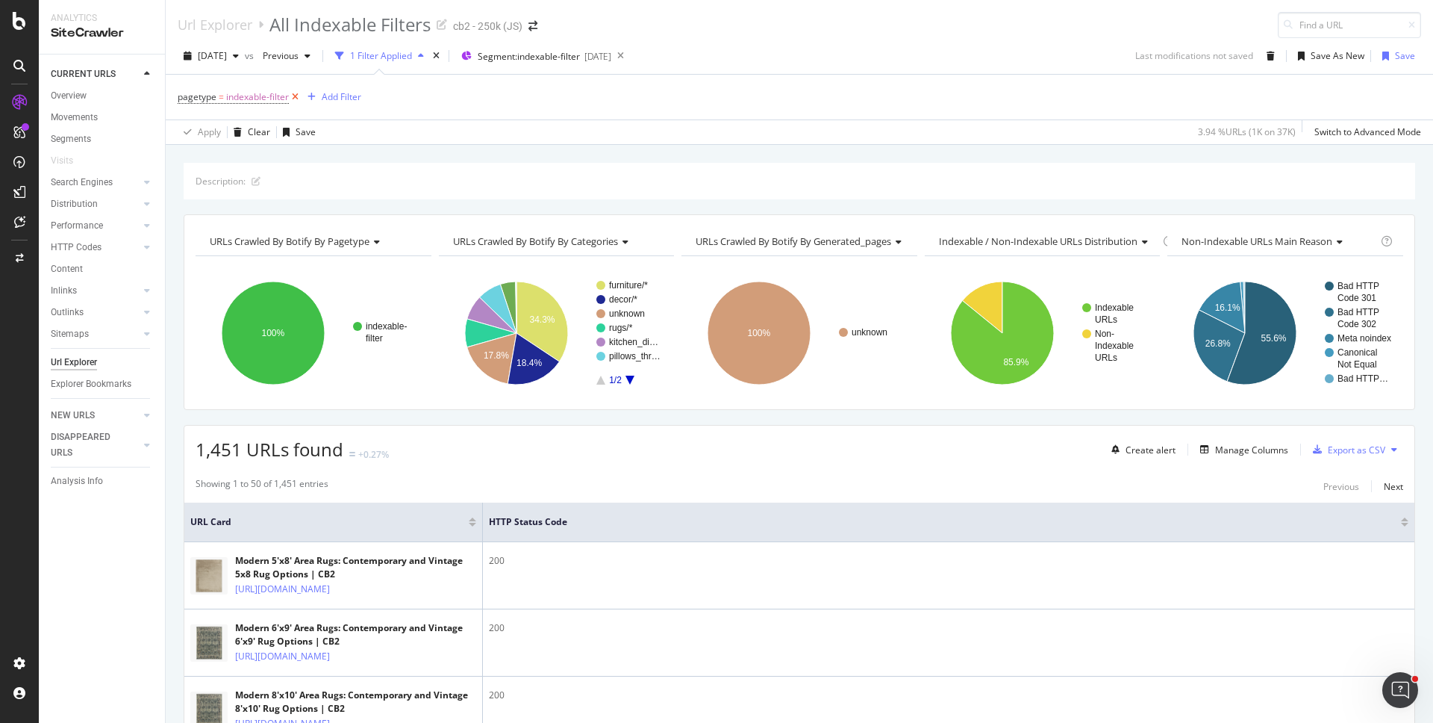
click at [293, 97] on icon at bounding box center [295, 97] width 13 height 15
